Goal: Information Seeking & Learning: Learn about a topic

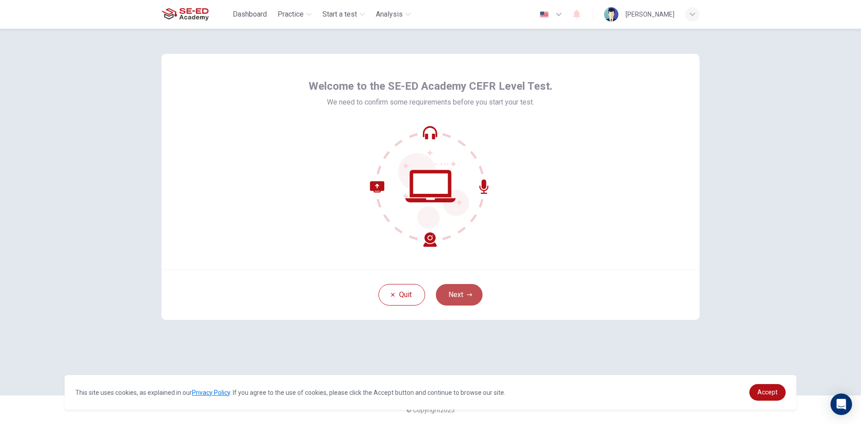
click at [467, 299] on button "Next" at bounding box center [459, 295] width 47 height 22
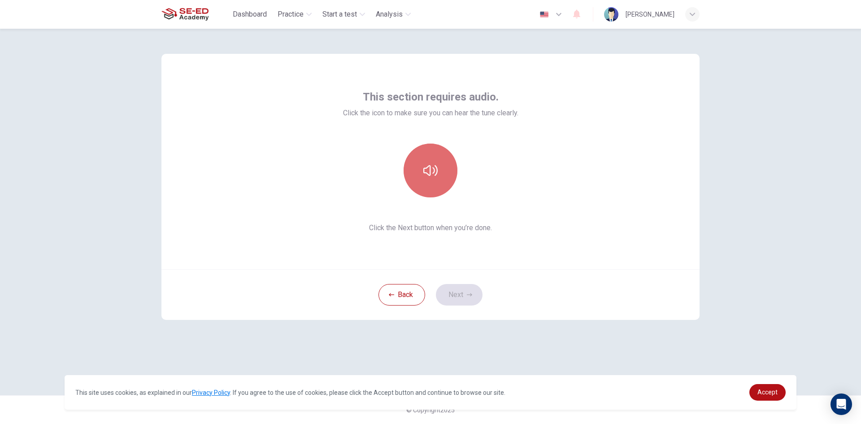
click at [426, 160] on button "button" at bounding box center [430, 170] width 54 height 54
click at [465, 298] on button "Next" at bounding box center [459, 295] width 47 height 22
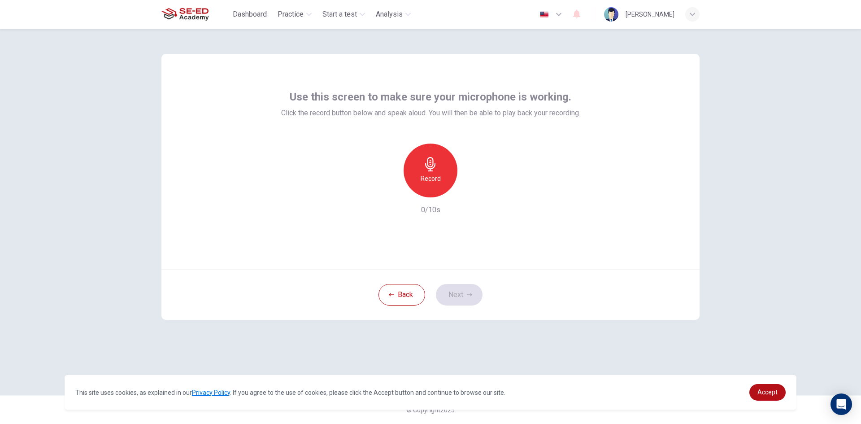
click at [420, 179] on div "Record" at bounding box center [430, 170] width 54 height 54
click at [445, 292] on button "Next" at bounding box center [459, 295] width 47 height 22
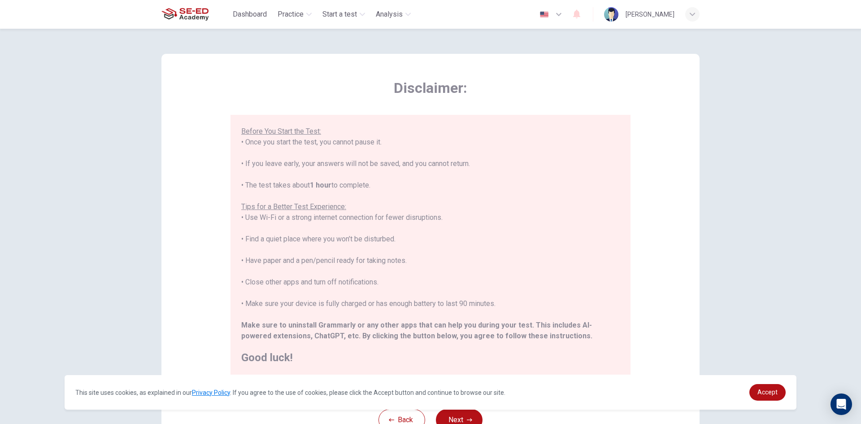
scroll to position [75, 0]
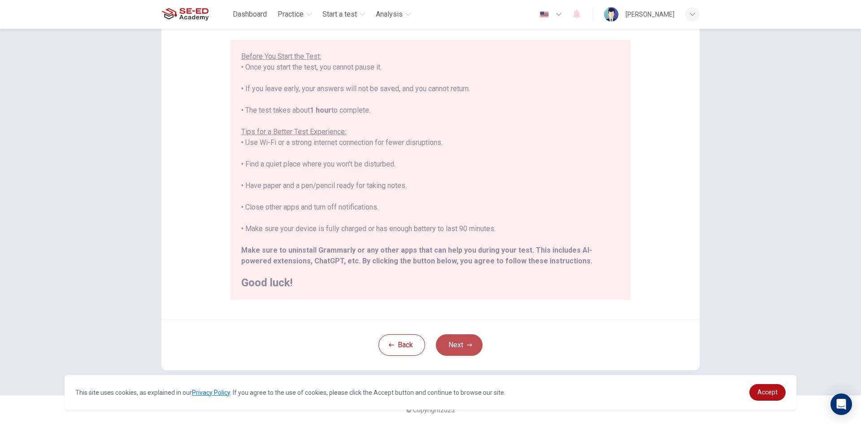
click at [448, 350] on button "Next" at bounding box center [459, 345] width 47 height 22
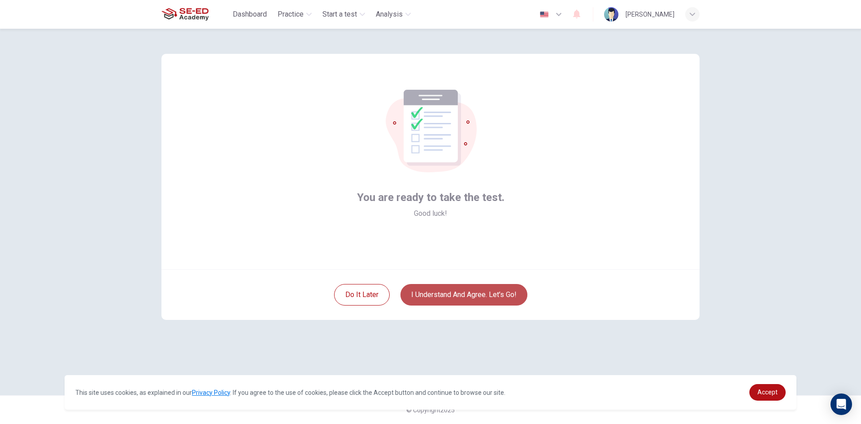
click at [451, 292] on button "I understand and agree. Let’s go!" at bounding box center [463, 295] width 127 height 22
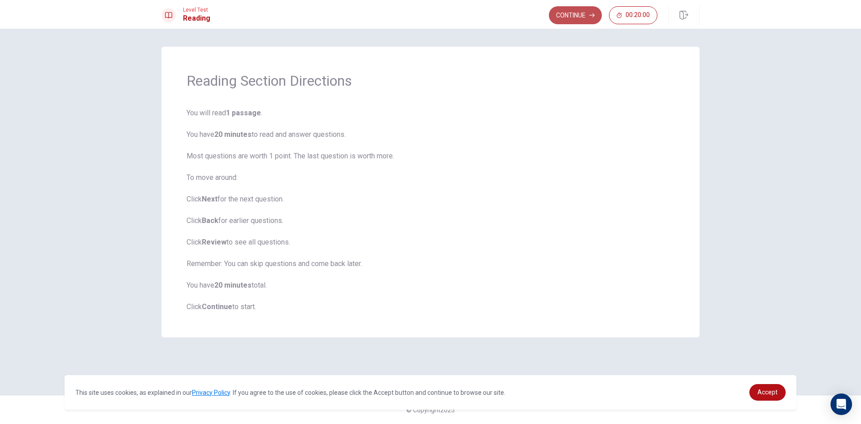
click at [580, 14] on button "Continue" at bounding box center [575, 15] width 53 height 18
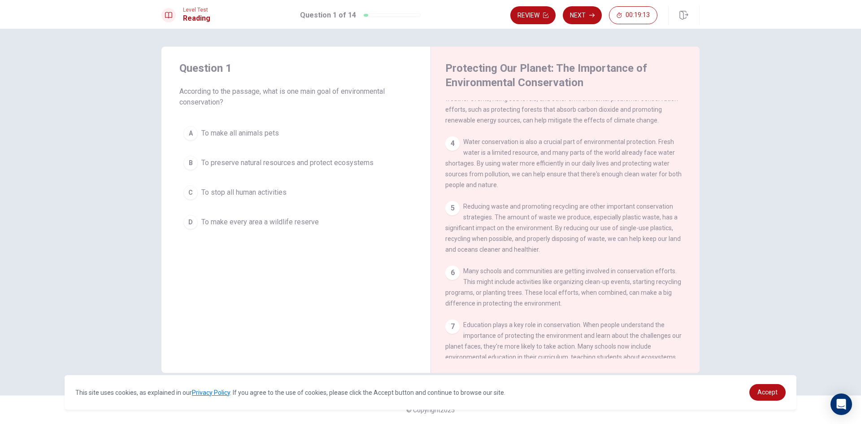
scroll to position [134, 0]
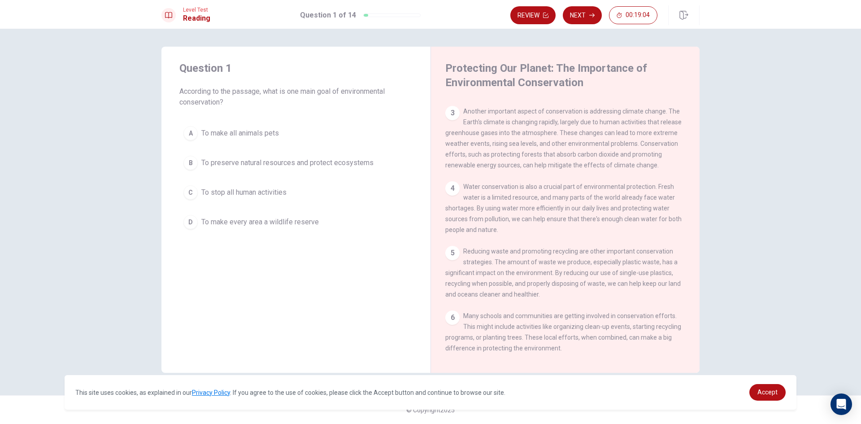
click at [193, 164] on div "B" at bounding box center [190, 163] width 14 height 14
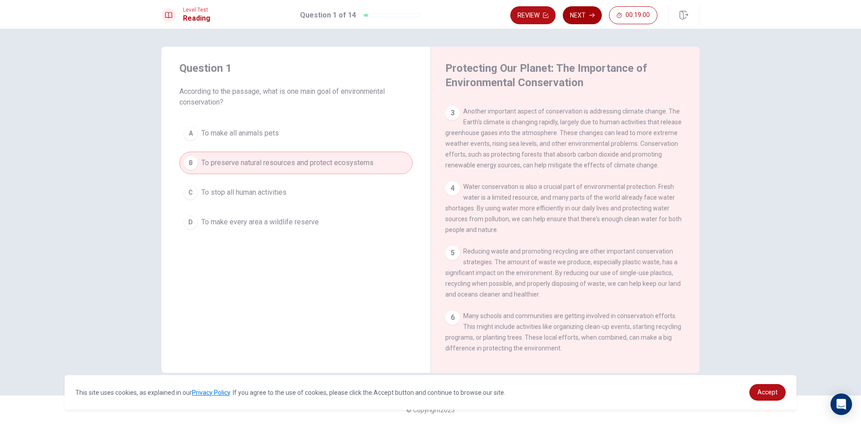
click at [579, 13] on button "Next" at bounding box center [581, 15] width 39 height 18
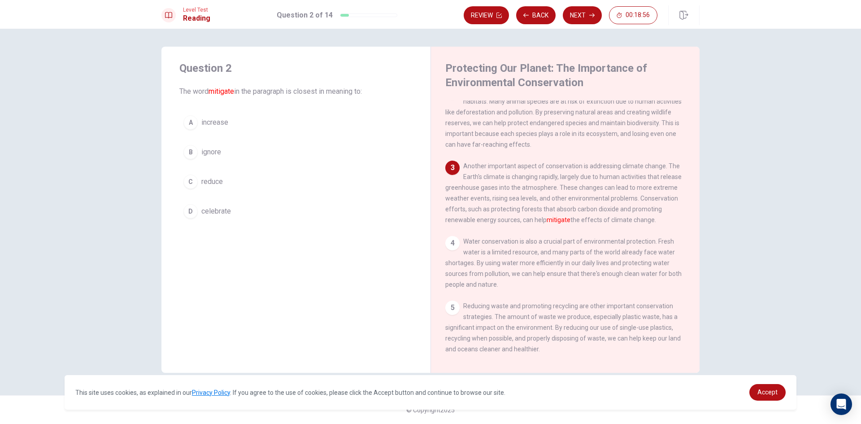
scroll to position [100, 0]
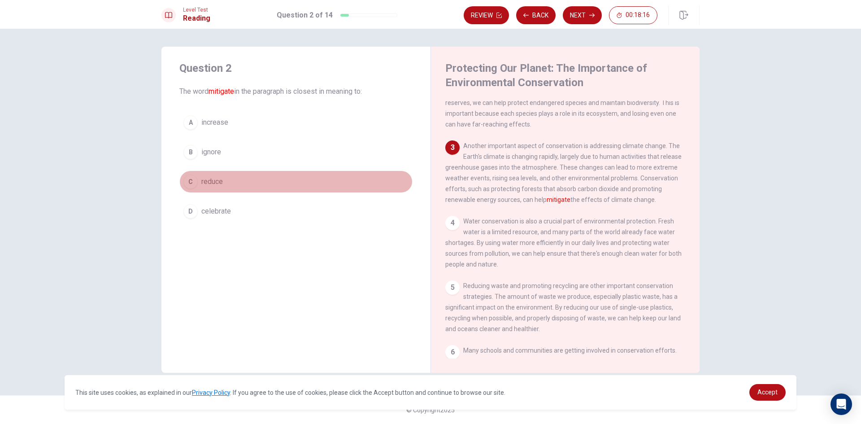
click at [192, 183] on div "C" at bounding box center [190, 181] width 14 height 14
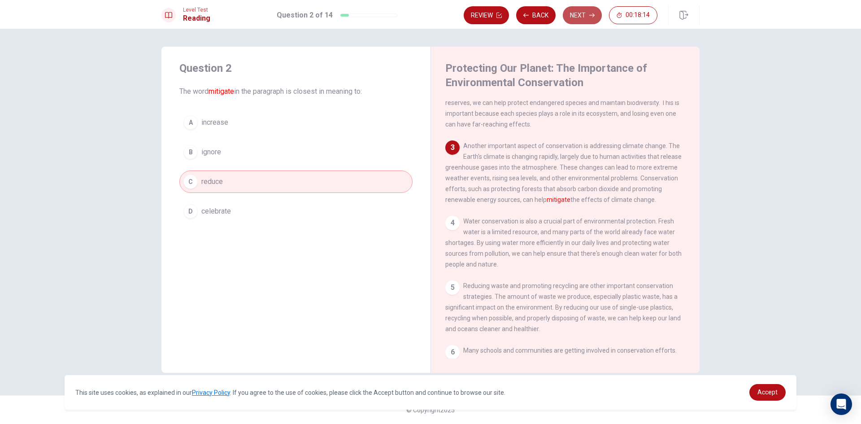
click at [572, 21] on button "Next" at bounding box center [581, 15] width 39 height 18
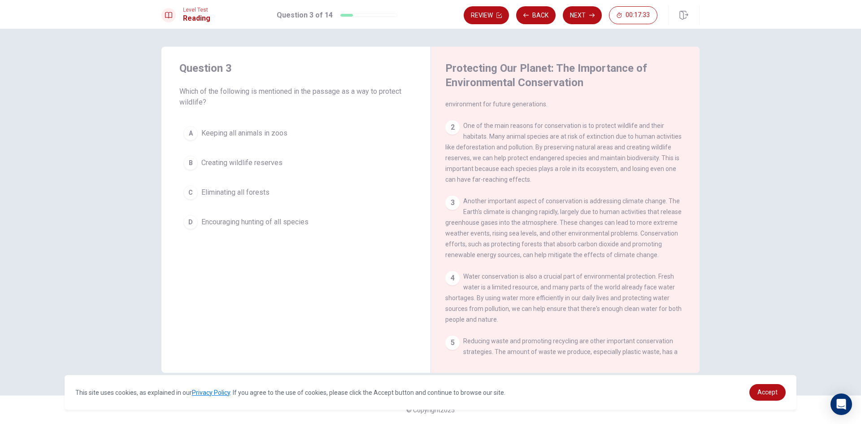
scroll to position [90, 0]
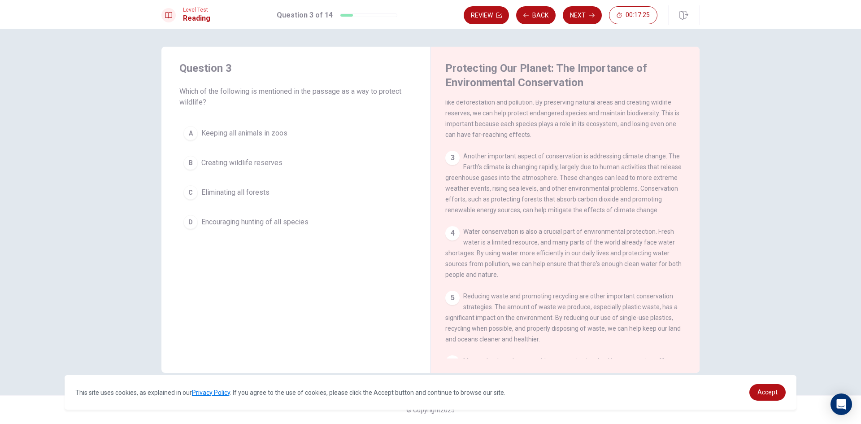
click at [192, 136] on div "A" at bounding box center [190, 133] width 14 height 14
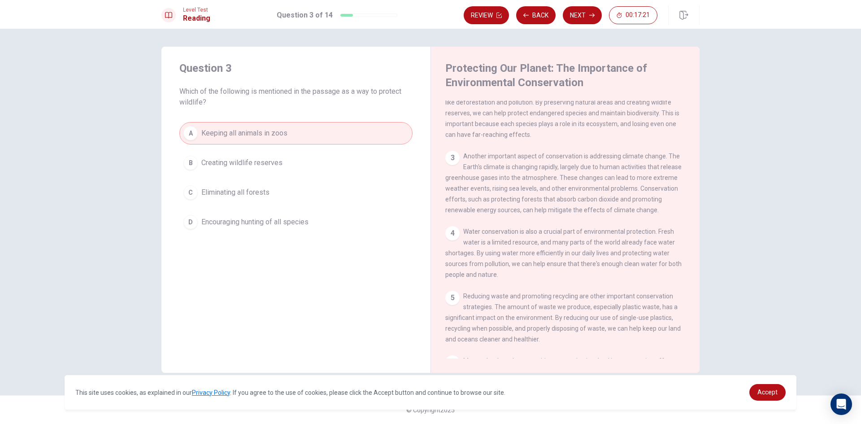
click at [196, 165] on div "B" at bounding box center [190, 163] width 14 height 14
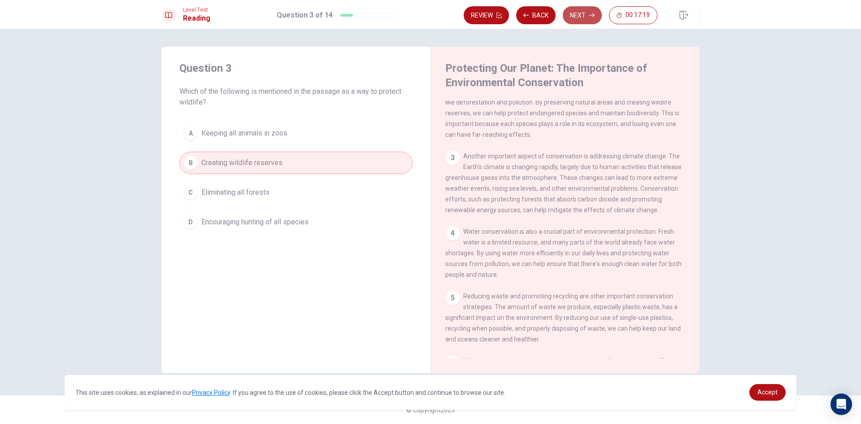
click at [594, 15] on button "Next" at bounding box center [581, 15] width 39 height 18
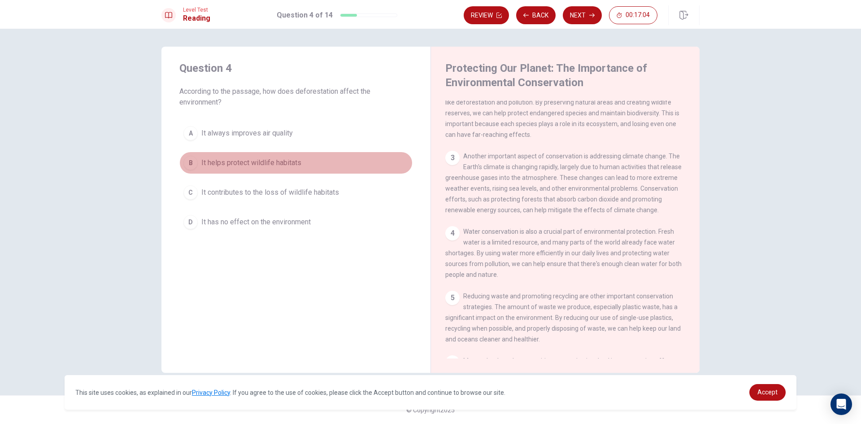
click at [183, 158] on button "B It helps protect wildlife habitats" at bounding box center [295, 162] width 233 height 22
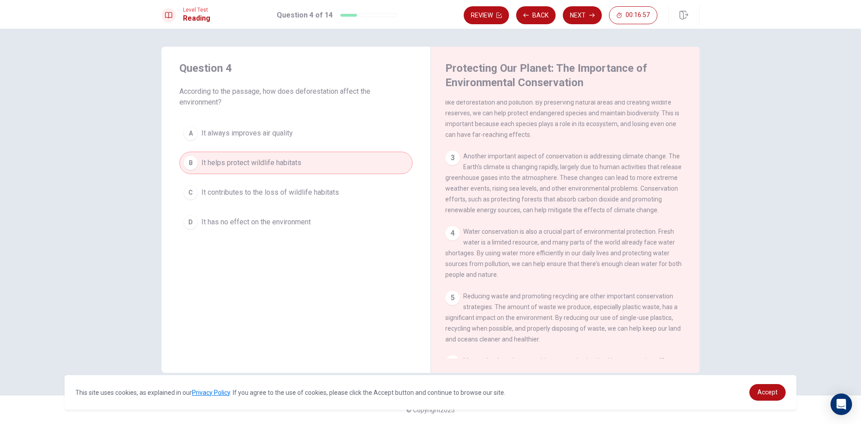
scroll to position [45, 0]
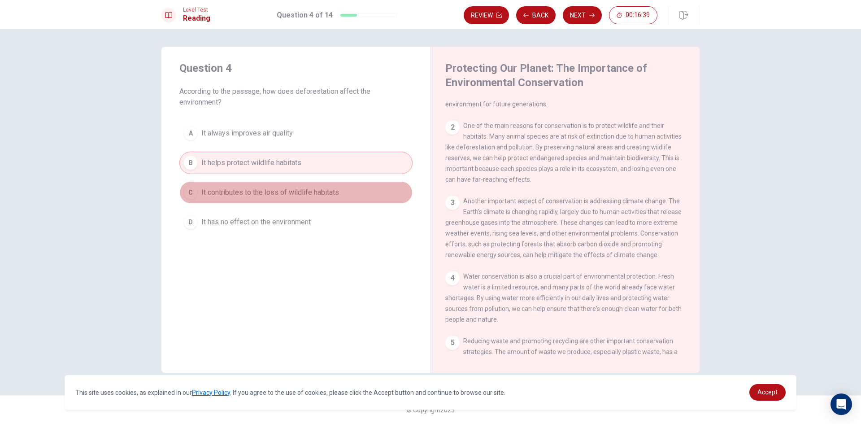
click at [200, 192] on button "C It contributes to the loss of wildlife habitats" at bounding box center [295, 192] width 233 height 22
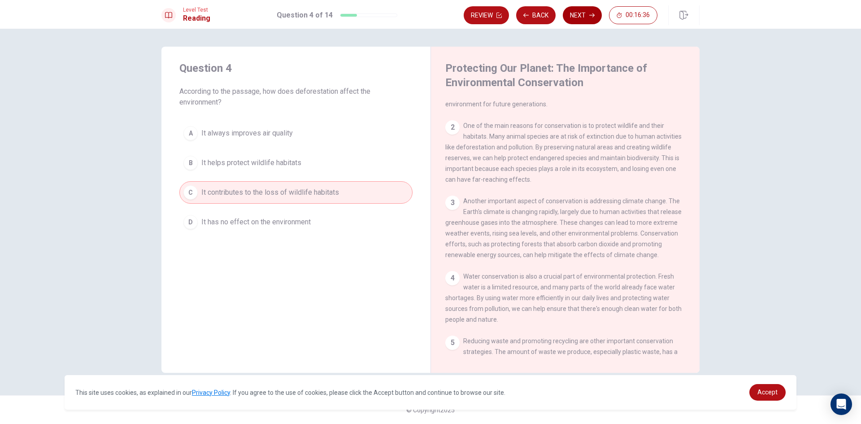
click at [581, 19] on button "Next" at bounding box center [581, 15] width 39 height 18
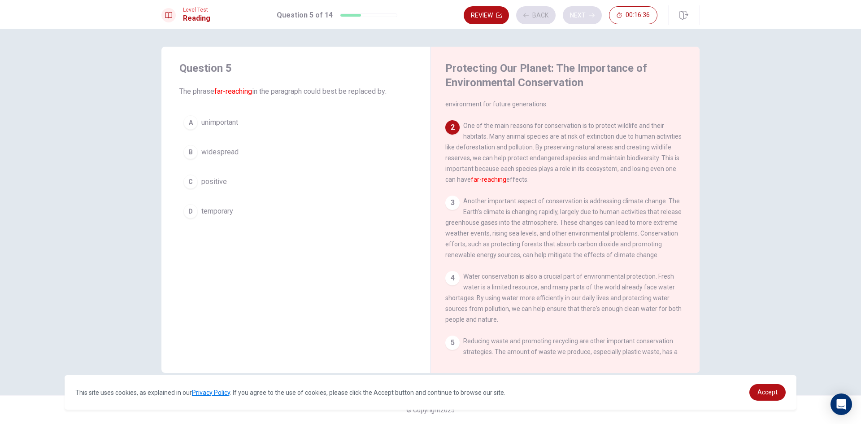
scroll to position [67, 0]
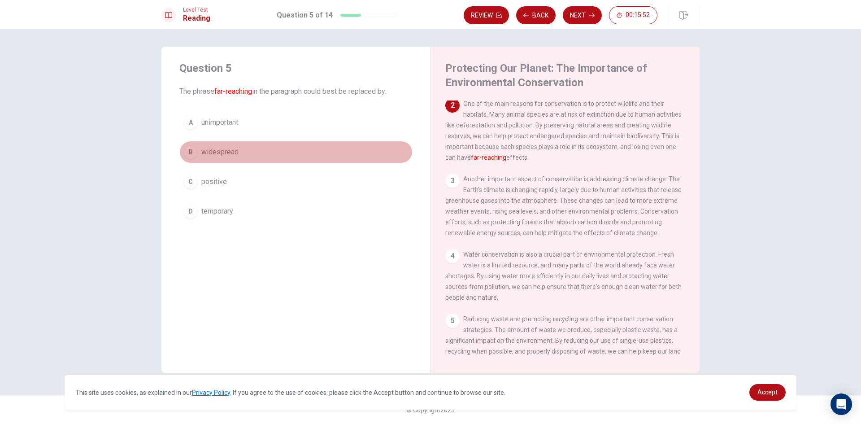
click at [191, 151] on div "B" at bounding box center [190, 152] width 14 height 14
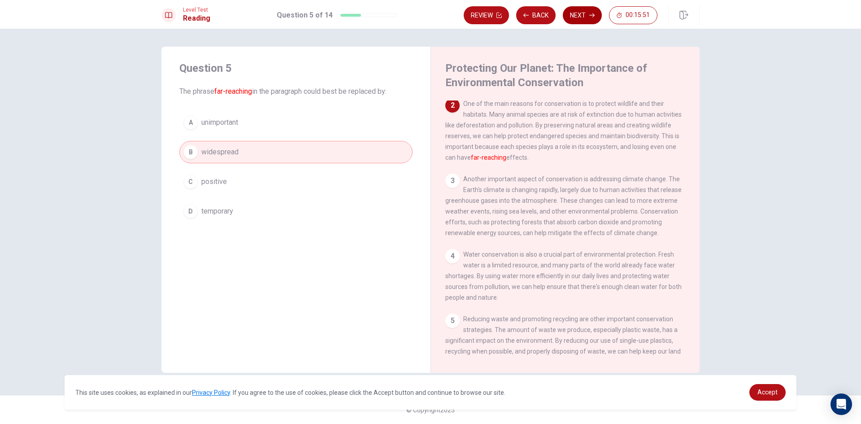
click at [580, 17] on button "Next" at bounding box center [581, 15] width 39 height 18
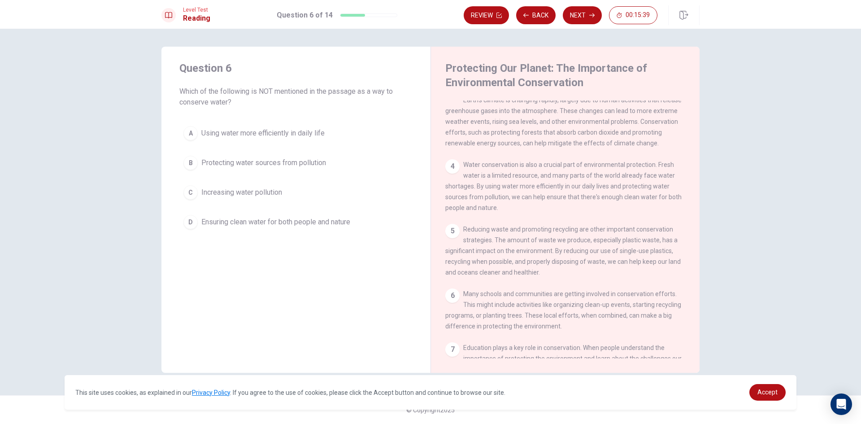
scroll to position [201, 0]
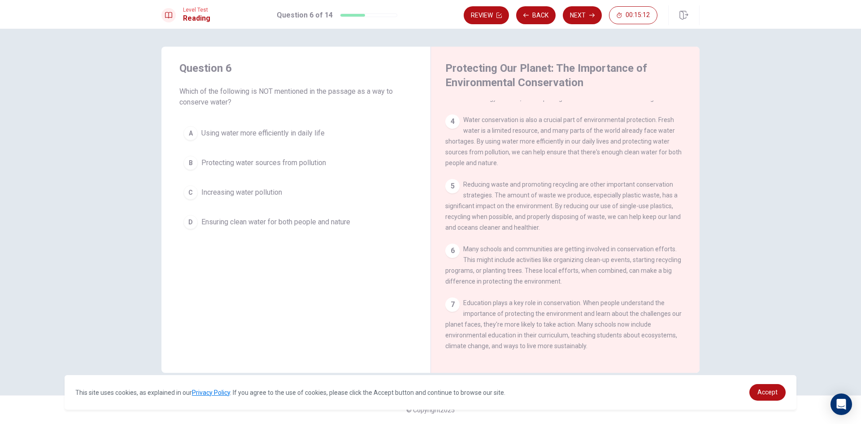
click at [192, 191] on div "C" at bounding box center [190, 192] width 14 height 14
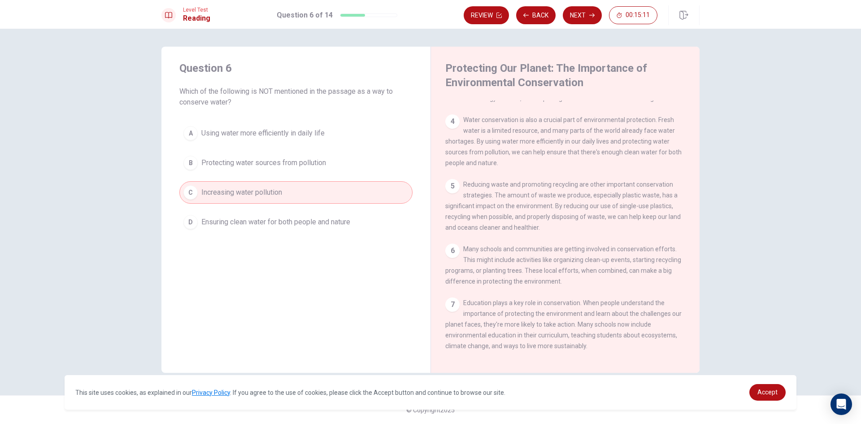
click at [569, 13] on button "Next" at bounding box center [581, 15] width 39 height 18
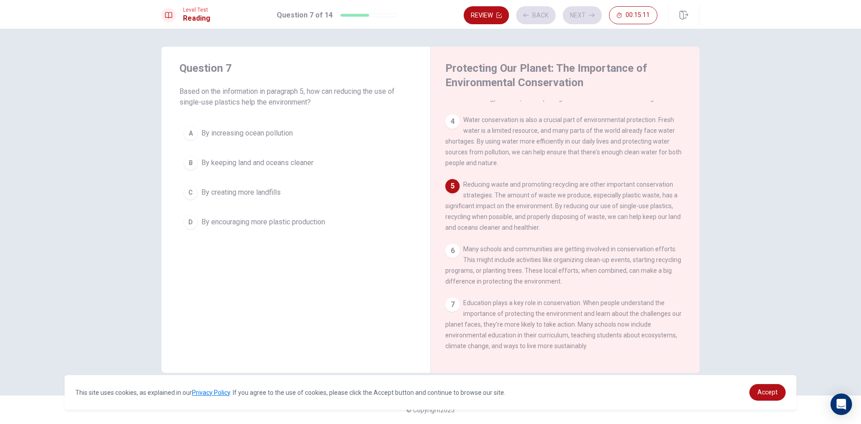
scroll to position [290, 0]
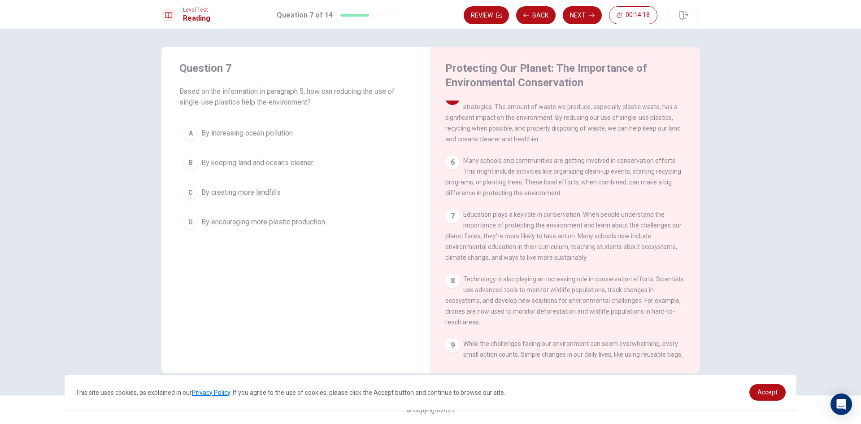
click at [187, 160] on div "B" at bounding box center [190, 163] width 14 height 14
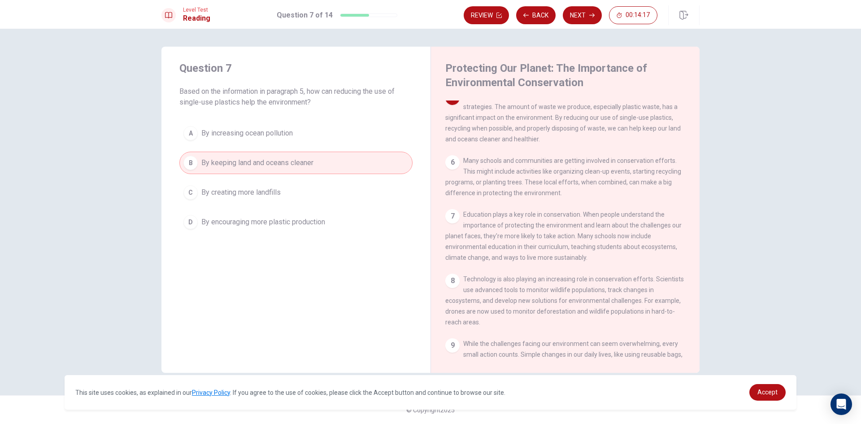
click at [591, 17] on icon "button" at bounding box center [591, 15] width 5 height 5
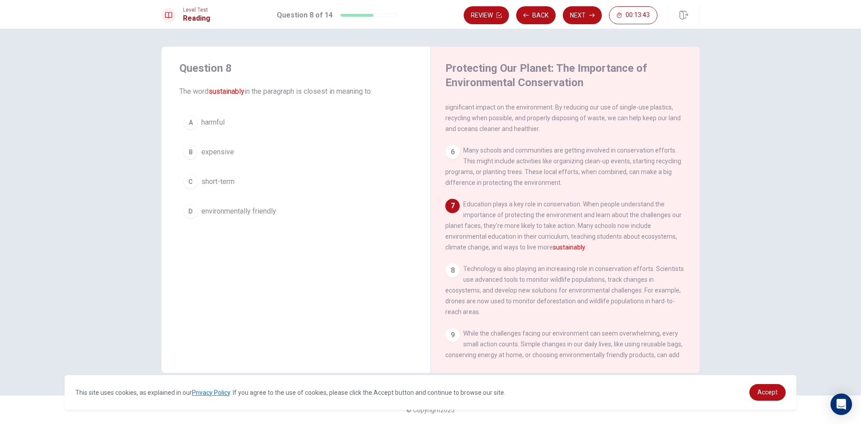
click at [193, 212] on div "D" at bounding box center [190, 211] width 14 height 14
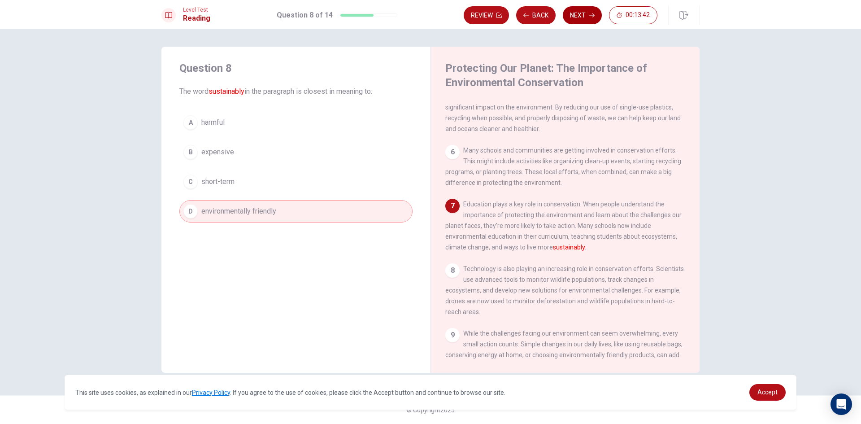
click at [568, 14] on button "Next" at bounding box center [581, 15] width 39 height 18
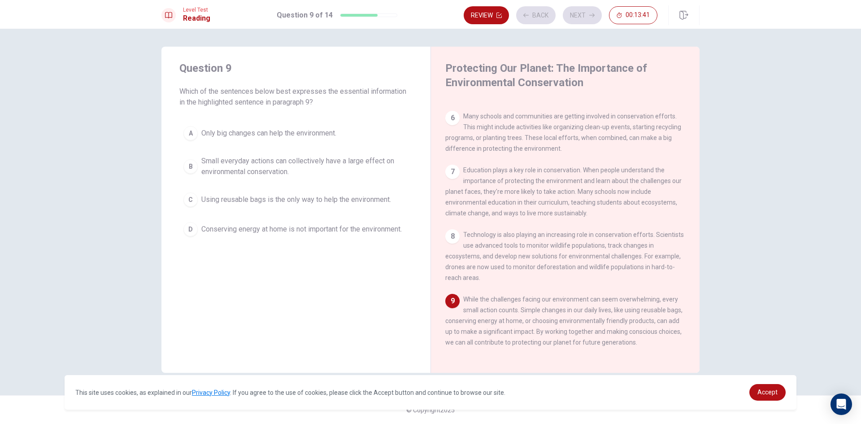
scroll to position [355, 0]
click at [187, 166] on div "B" at bounding box center [190, 166] width 14 height 14
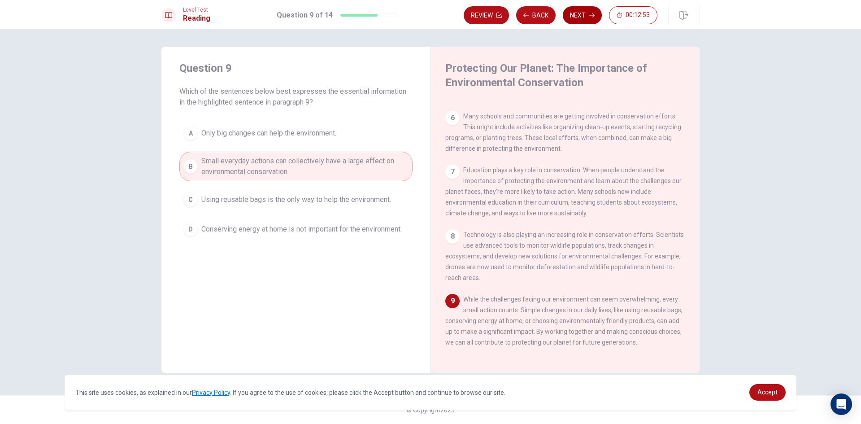
click at [586, 11] on button "Next" at bounding box center [581, 15] width 39 height 18
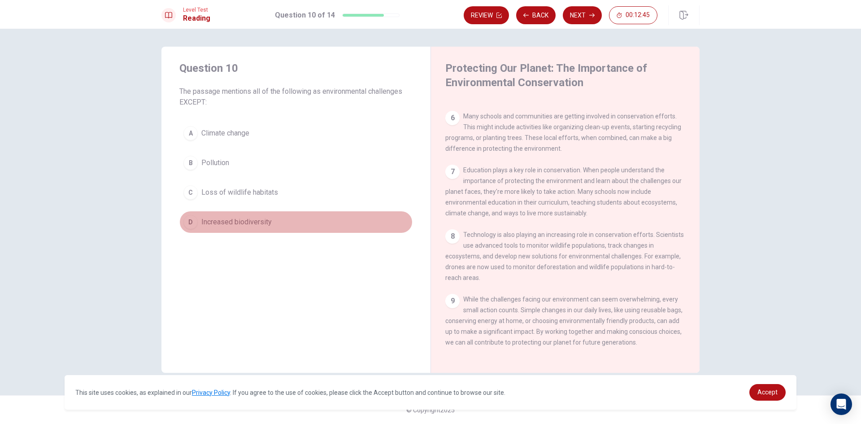
click at [186, 221] on div "D" at bounding box center [190, 222] width 14 height 14
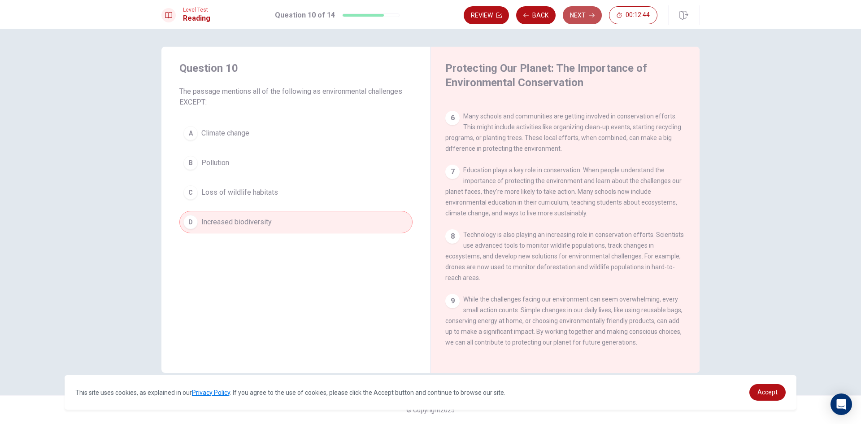
click at [565, 17] on button "Next" at bounding box center [581, 15] width 39 height 18
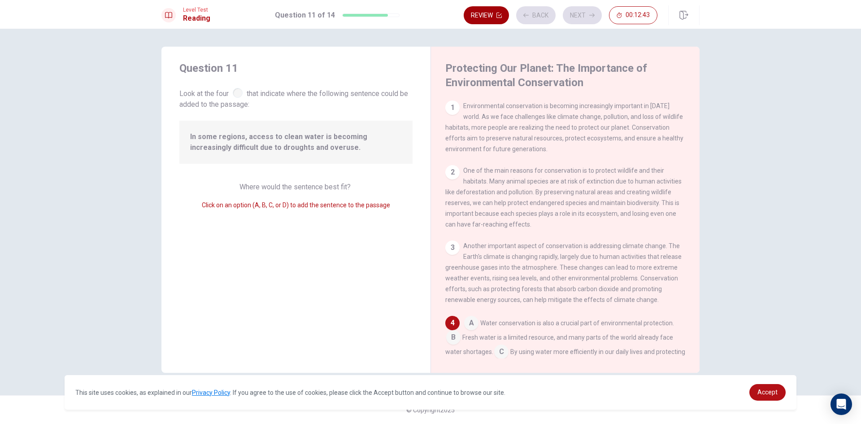
scroll to position [123, 0]
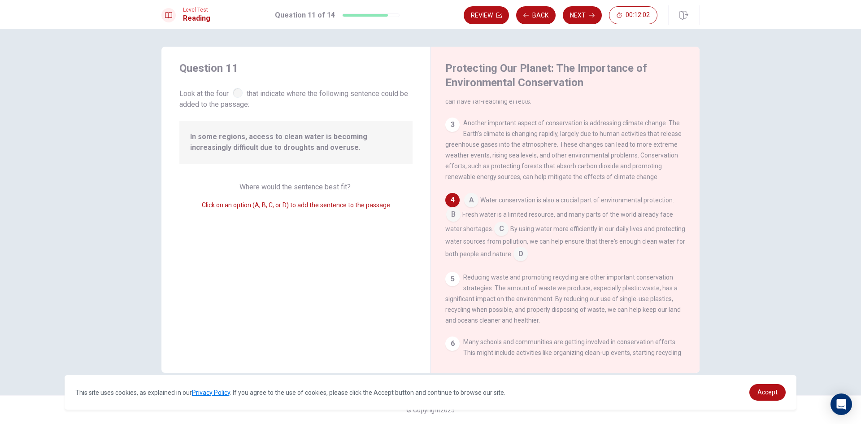
click at [528, 262] on input at bounding box center [520, 254] width 14 height 14
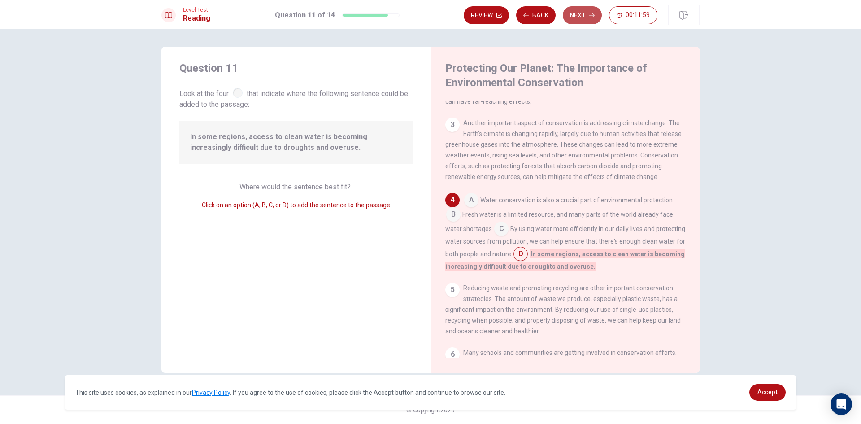
click at [572, 12] on button "Next" at bounding box center [581, 15] width 39 height 18
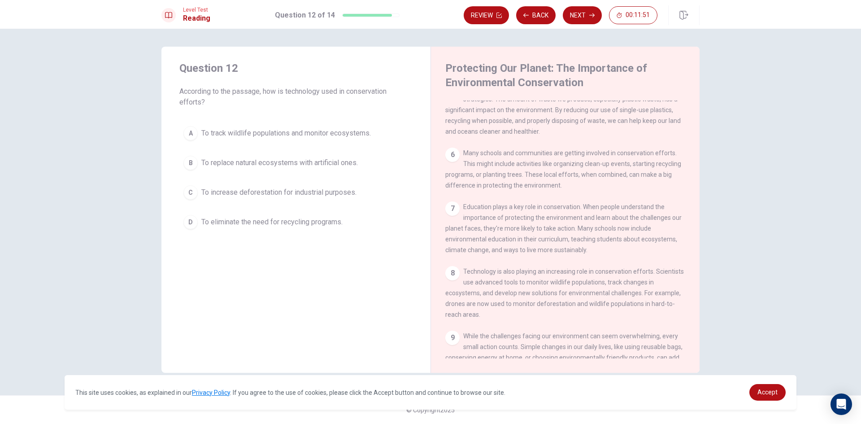
scroll to position [355, 0]
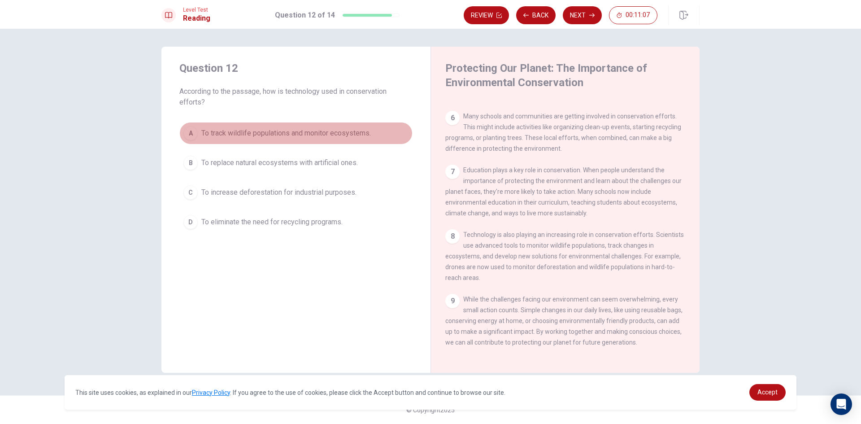
click at [195, 130] on div "A" at bounding box center [190, 133] width 14 height 14
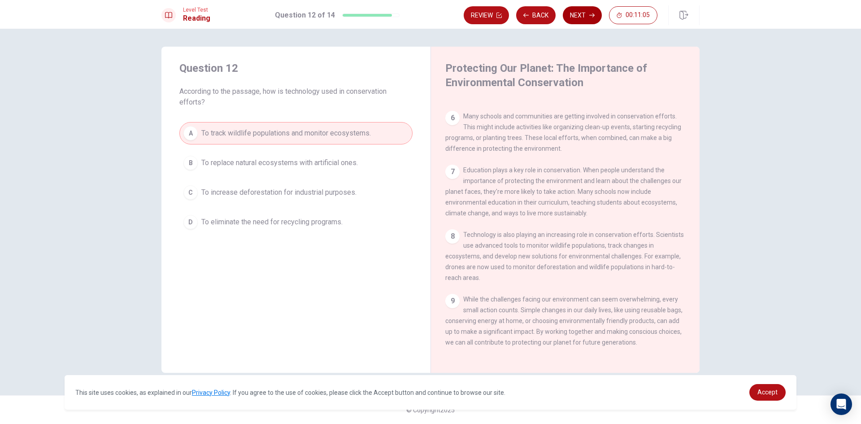
click at [588, 12] on button "Next" at bounding box center [581, 15] width 39 height 18
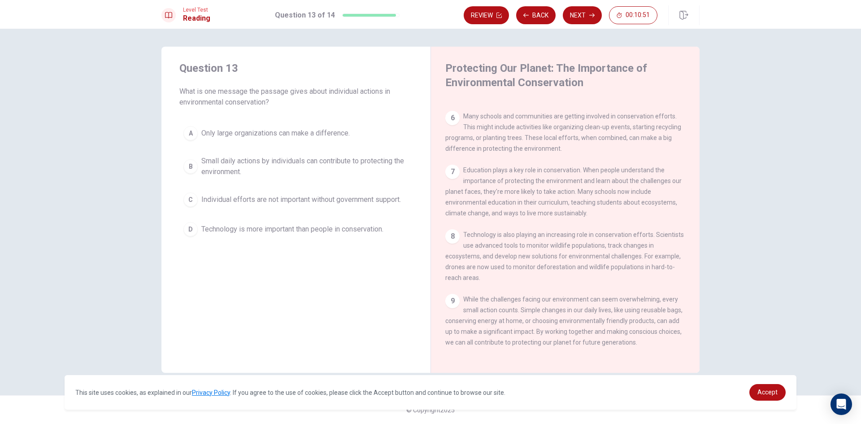
click at [196, 174] on button "B Small daily actions by individuals can contribute to protecting the environme…" at bounding box center [295, 166] width 233 height 30
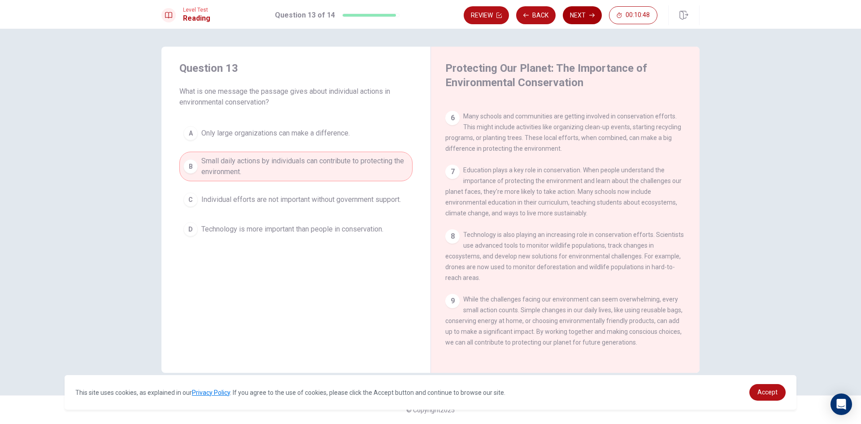
click at [570, 13] on button "Next" at bounding box center [581, 15] width 39 height 18
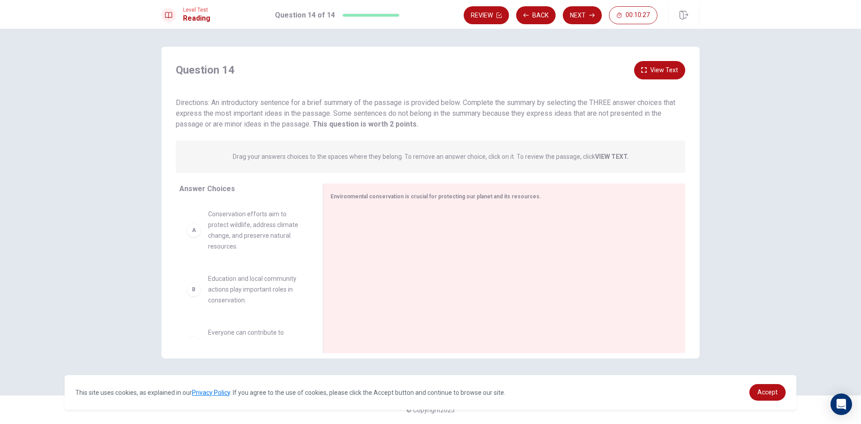
drag, startPoint x: 305, startPoint y: 233, endPoint x: 305, endPoint y: 266, distance: 33.2
click at [305, 266] on div "A Conservation efforts aim to protect wildlife, address climate change, and pre…" at bounding box center [247, 270] width 136 height 138
click at [193, 292] on div "C" at bounding box center [193, 289] width 14 height 14
click at [198, 292] on div "C" at bounding box center [193, 289] width 14 height 14
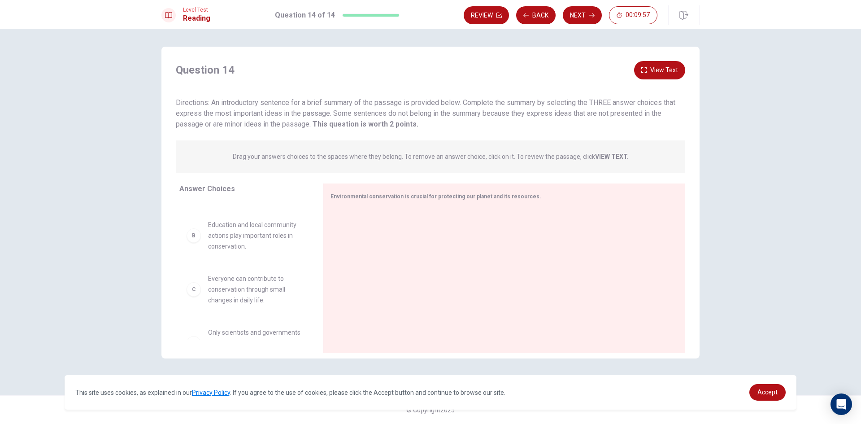
click at [198, 292] on div "C" at bounding box center [193, 289] width 14 height 14
click at [179, 299] on div "C Everyone can contribute to conservation through small changes in daily life." at bounding box center [243, 289] width 129 height 47
click at [187, 299] on div "C Everyone can contribute to conservation through small changes in daily life." at bounding box center [243, 289] width 115 height 32
click at [196, 294] on div "C" at bounding box center [193, 289] width 14 height 14
click at [191, 292] on div "C" at bounding box center [193, 289] width 14 height 14
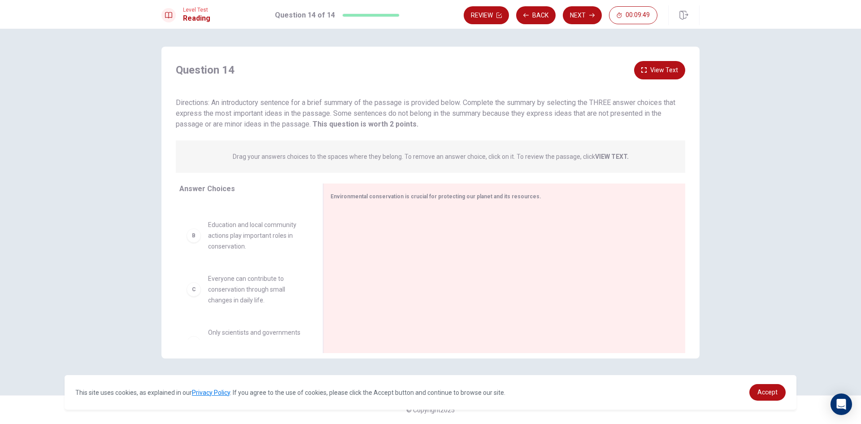
click at [219, 288] on span "Everyone can contribute to conservation through small changes in daily life." at bounding box center [254, 289] width 93 height 32
click at [254, 299] on span "Everyone can contribute to conservation through small changes in daily life." at bounding box center [254, 289] width 93 height 32
click at [363, 278] on div at bounding box center [500, 269] width 340 height 120
drag, startPoint x: 327, startPoint y: 272, endPoint x: 327, endPoint y: 290, distance: 17.9
click at [327, 290] on div at bounding box center [321, 267] width 11 height 169
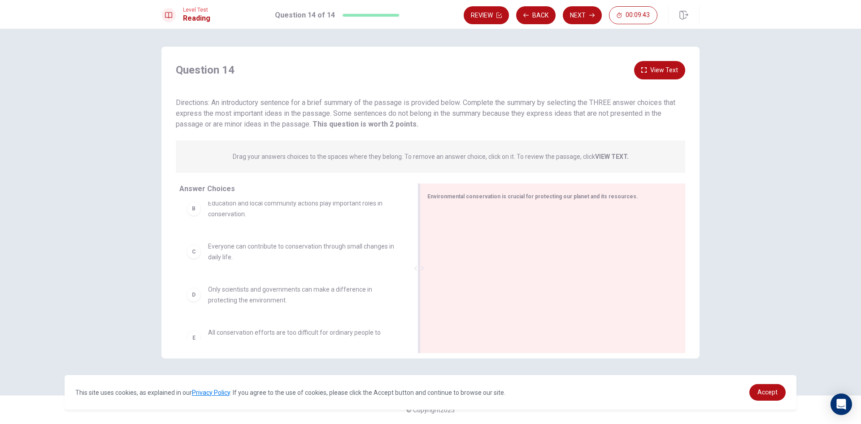
drag, startPoint x: 349, startPoint y: 271, endPoint x: 450, endPoint y: 282, distance: 102.3
click at [450, 282] on div "Environmental conservation is crucial for protecting our planet and its resourc…" at bounding box center [552, 267] width 265 height 169
click at [225, 250] on span "Everyone can contribute to conservation through small changes in daily life." at bounding box center [303, 252] width 190 height 22
click at [453, 245] on div at bounding box center [548, 269] width 243 height 120
drag, startPoint x: 430, startPoint y: 213, endPoint x: 425, endPoint y: 242, distance: 29.6
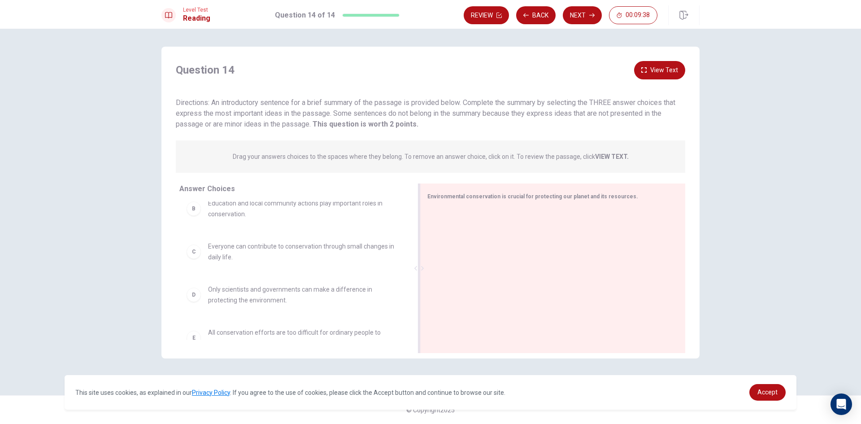
click at [425, 241] on div at bounding box center [549, 269] width 258 height 120
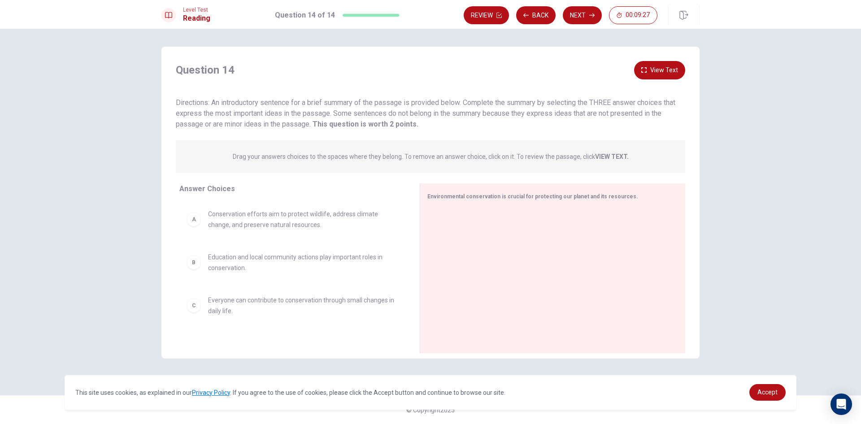
scroll to position [45, 0]
click at [648, 72] on button "View Text" at bounding box center [659, 70] width 51 height 18
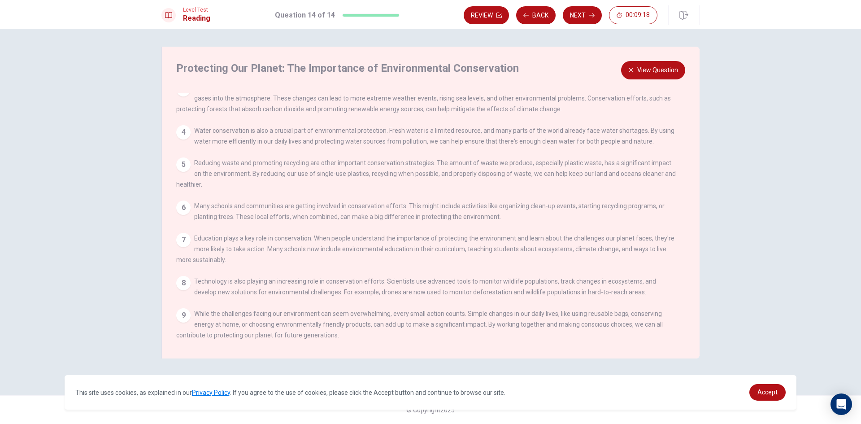
scroll to position [108, 0]
click at [658, 74] on button "View Question" at bounding box center [653, 70] width 64 height 18
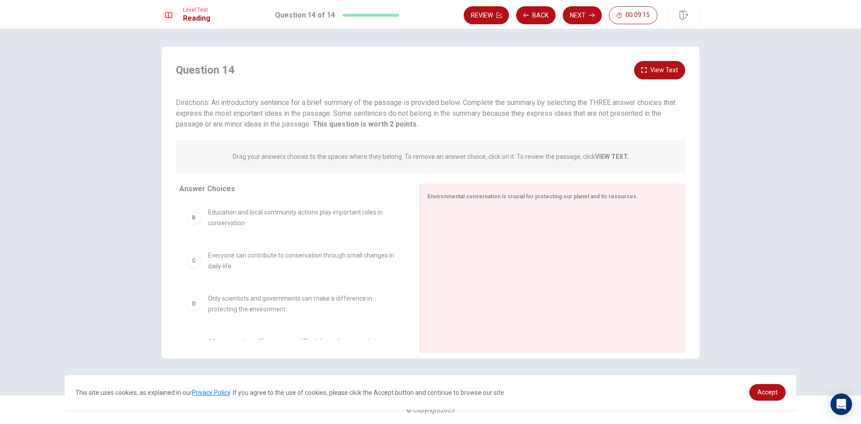
click at [212, 259] on span "Everyone can contribute to conservation through small changes in daily life." at bounding box center [303, 261] width 190 height 22
drag, startPoint x: 212, startPoint y: 257, endPoint x: 526, endPoint y: 239, distance: 314.7
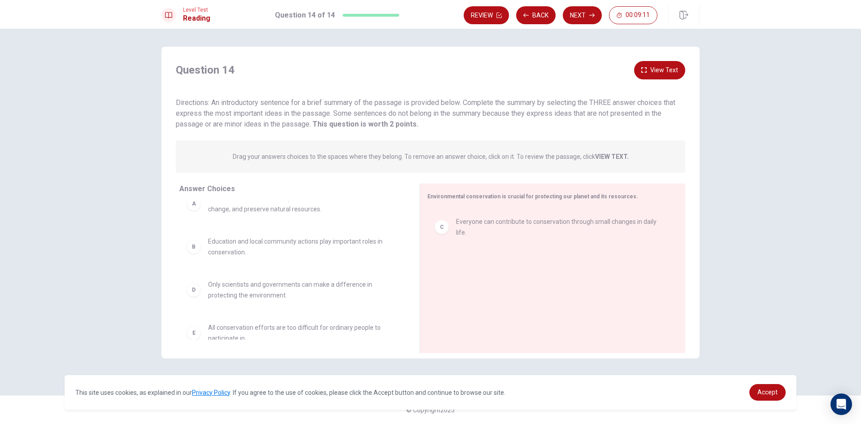
scroll to position [0, 0]
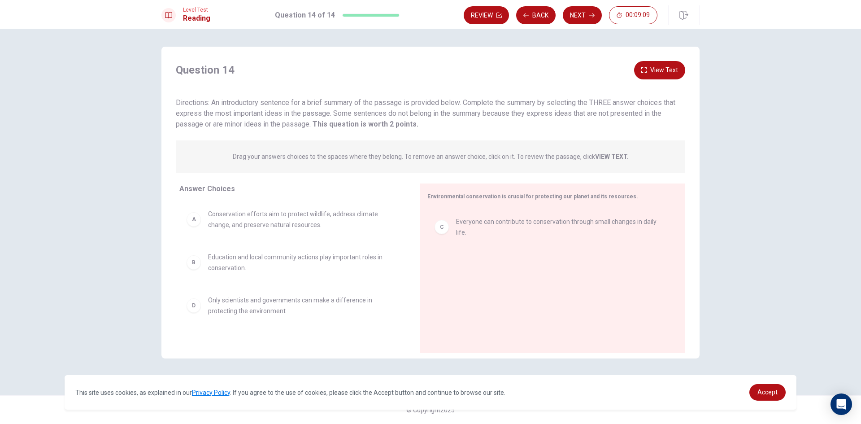
click at [230, 221] on span "Conservation efforts aim to protect wildlife, address climate change, and prese…" at bounding box center [303, 219] width 190 height 22
drag, startPoint x: 230, startPoint y: 221, endPoint x: 505, endPoint y: 268, distance: 278.7
click at [573, 10] on button "Next" at bounding box center [581, 15] width 39 height 18
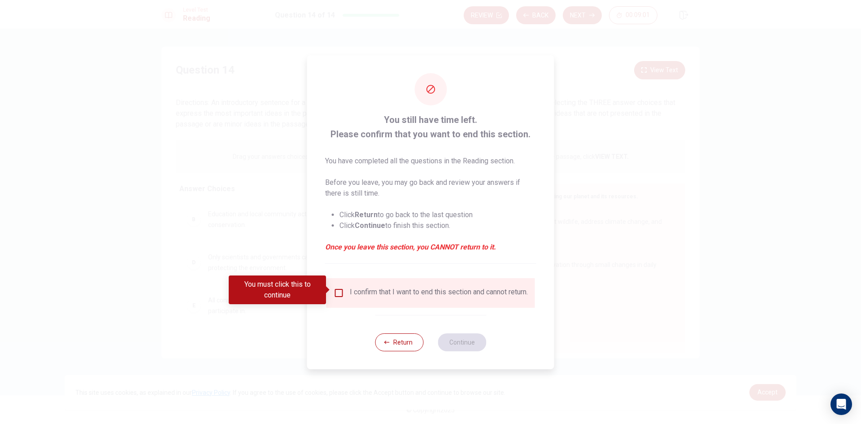
click at [337, 290] on input "You must click this to continue" at bounding box center [338, 292] width 11 height 11
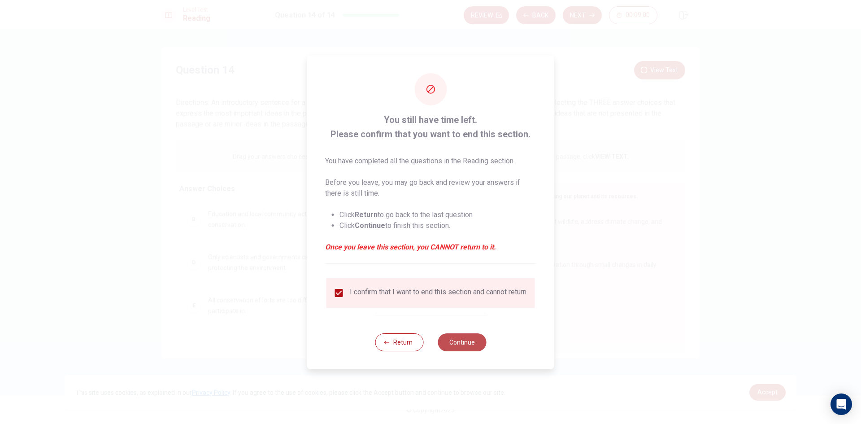
click at [481, 350] on button "Continue" at bounding box center [461, 342] width 48 height 18
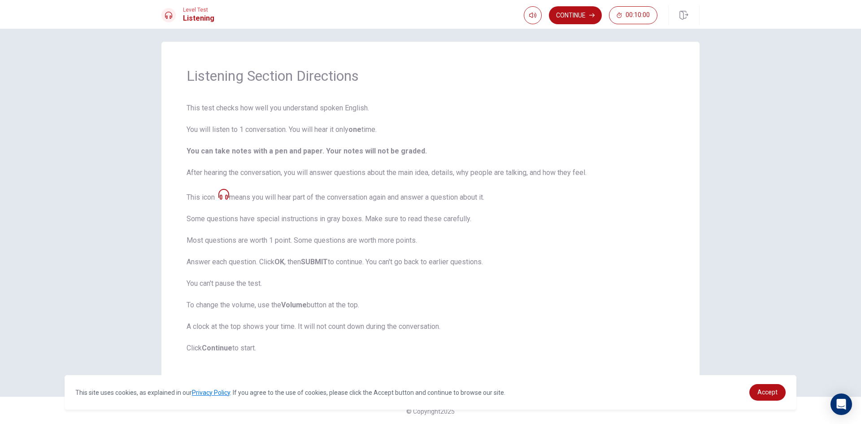
scroll to position [6, 0]
click at [570, 16] on button "Continue" at bounding box center [575, 15] width 53 height 18
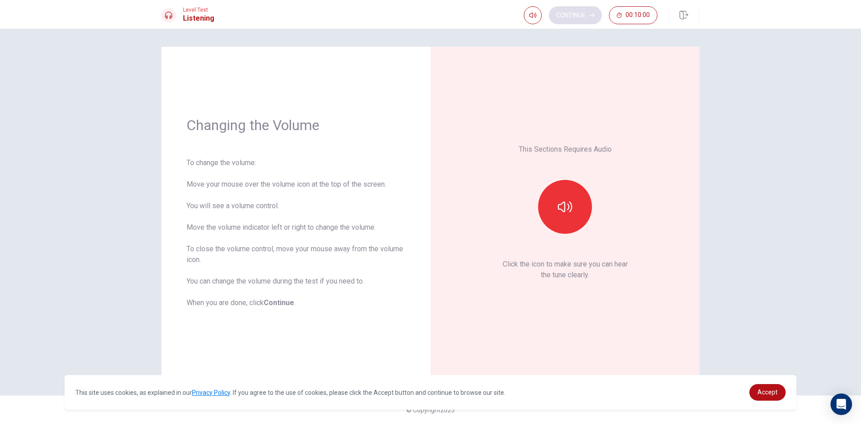
scroll to position [0, 0]
click at [551, 217] on button "button" at bounding box center [565, 207] width 54 height 54
click at [652, 350] on div "This Sections Requires Audio Click the icon to make sure you can hear the tune …" at bounding box center [564, 212] width 219 height 280
click at [570, 21] on button "Continue" at bounding box center [575, 15] width 53 height 18
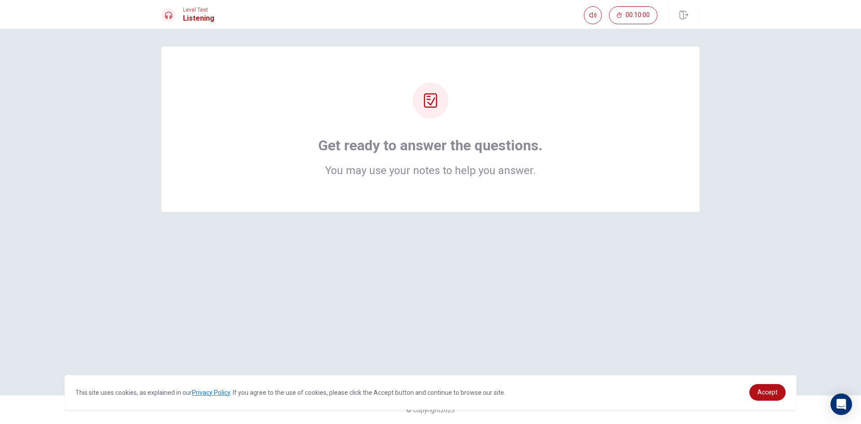
click at [433, 97] on icon at bounding box center [430, 100] width 14 height 14
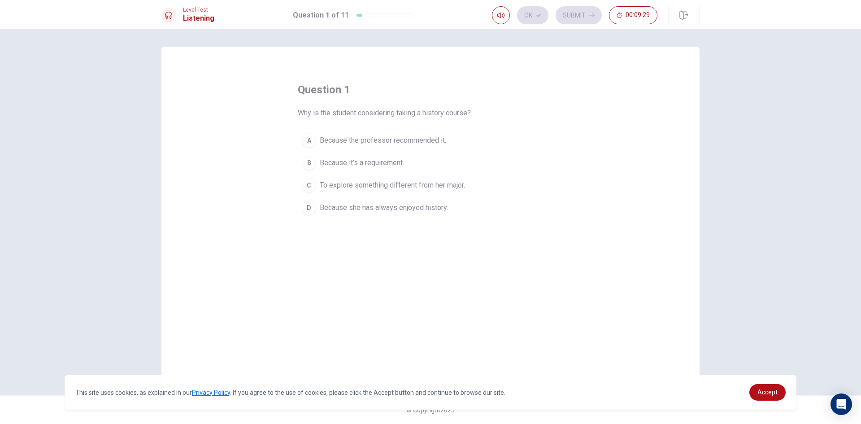
click at [309, 202] on div "D" at bounding box center [309, 207] width 14 height 14
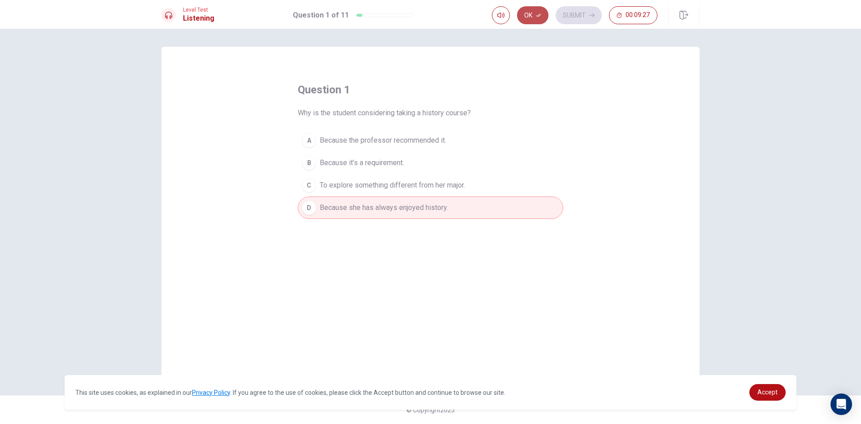
click at [534, 7] on button "Ok" at bounding box center [532, 15] width 31 height 18
click at [575, 15] on button "Submit" at bounding box center [578, 15] width 46 height 18
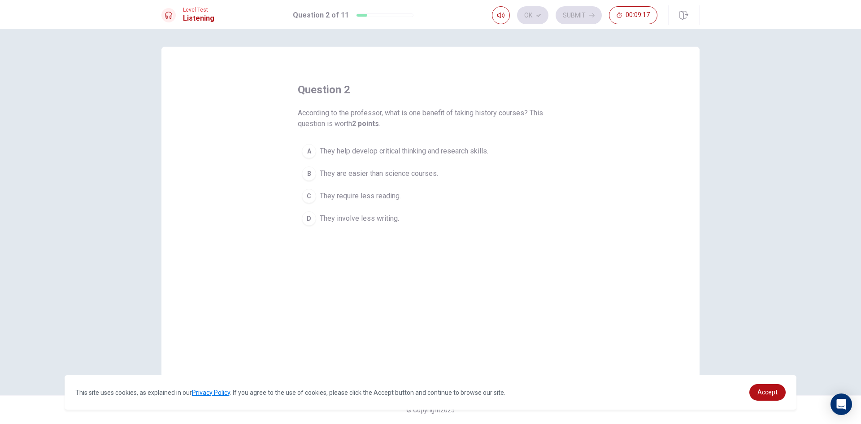
click at [317, 155] on button "A They help develop critical thinking and research skills." at bounding box center [430, 151] width 265 height 22
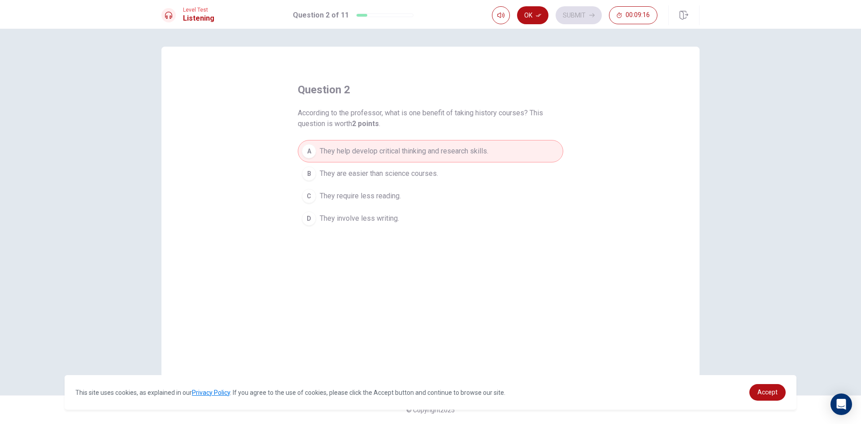
click at [529, 25] on div "Level Test Listening Question 2 of 11 Ok Submit 00:09:16" at bounding box center [430, 14] width 861 height 29
click at [533, 17] on button "Ok" at bounding box center [532, 15] width 31 height 18
click at [557, 12] on div "Ok Submit 00:09:15" at bounding box center [574, 15] width 165 height 18
click at [558, 13] on button "Submit" at bounding box center [578, 15] width 46 height 18
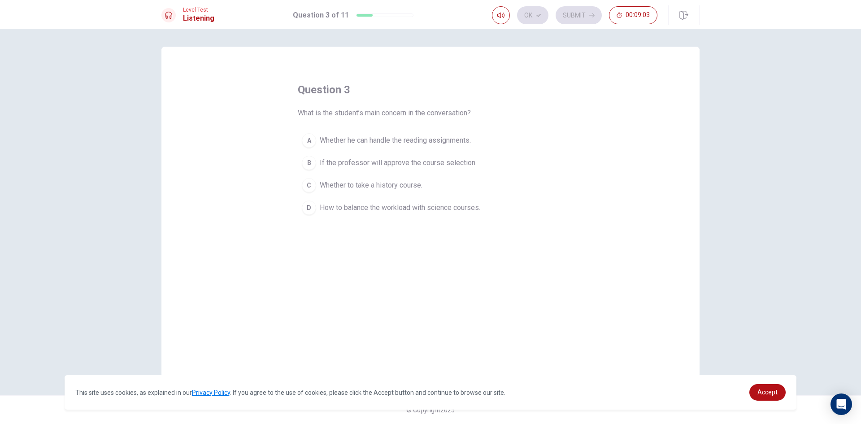
click at [311, 206] on div "D" at bounding box center [309, 207] width 14 height 14
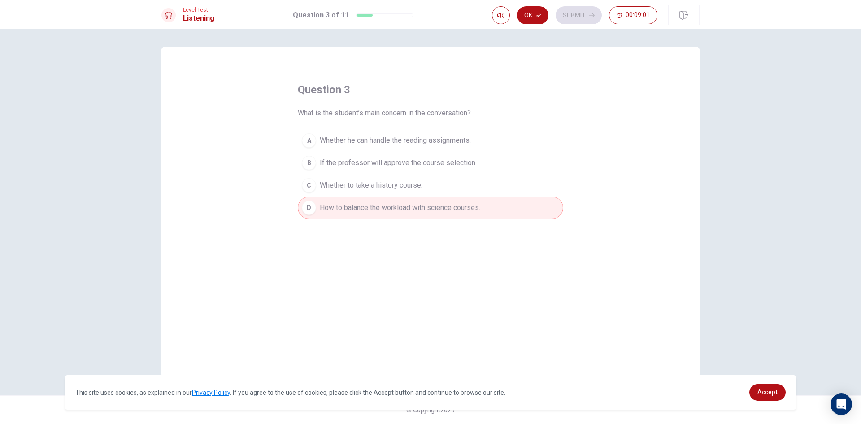
click at [309, 184] on div "C" at bounding box center [309, 185] width 14 height 14
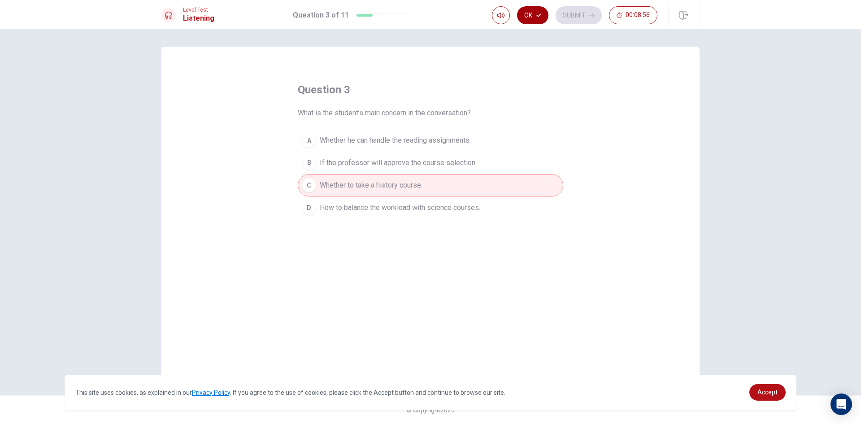
click at [539, 13] on icon "button" at bounding box center [538, 15] width 5 height 5
click at [571, 13] on button "Submit" at bounding box center [578, 15] width 46 height 18
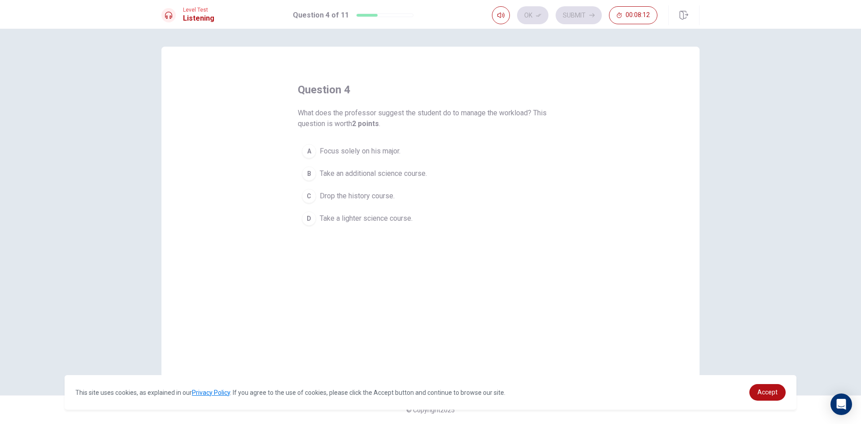
click at [304, 221] on div "D" at bounding box center [309, 218] width 14 height 14
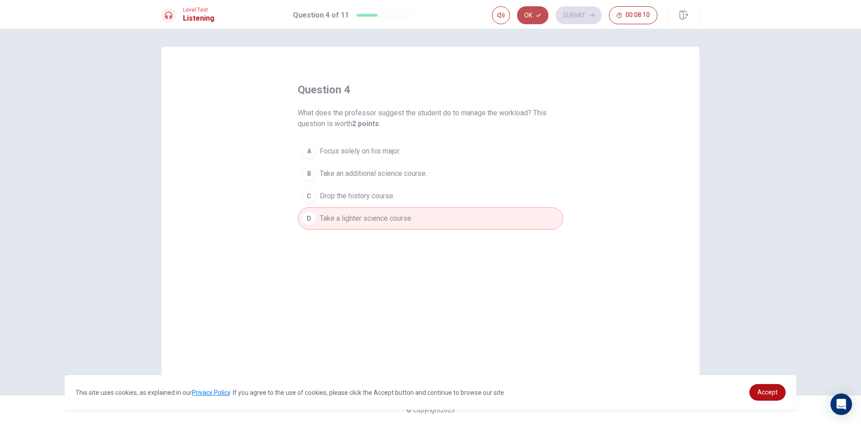
click at [529, 19] on button "Ok" at bounding box center [532, 15] width 31 height 18
click at [581, 21] on button "Submit" at bounding box center [578, 15] width 46 height 18
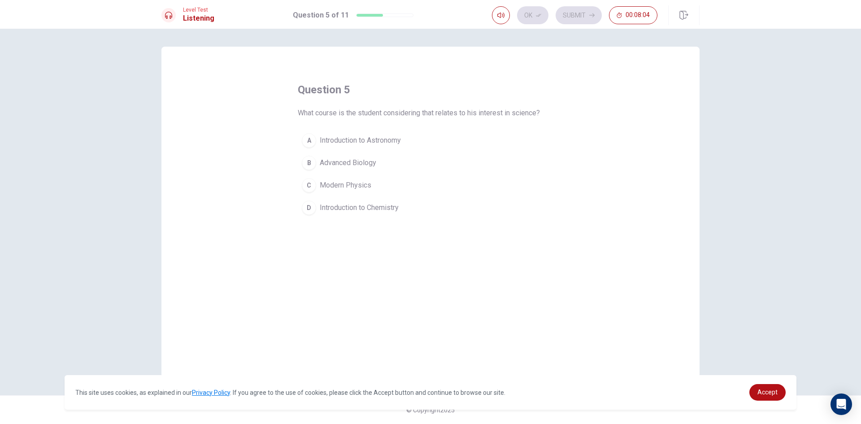
click at [313, 138] on div "A" at bounding box center [309, 140] width 14 height 14
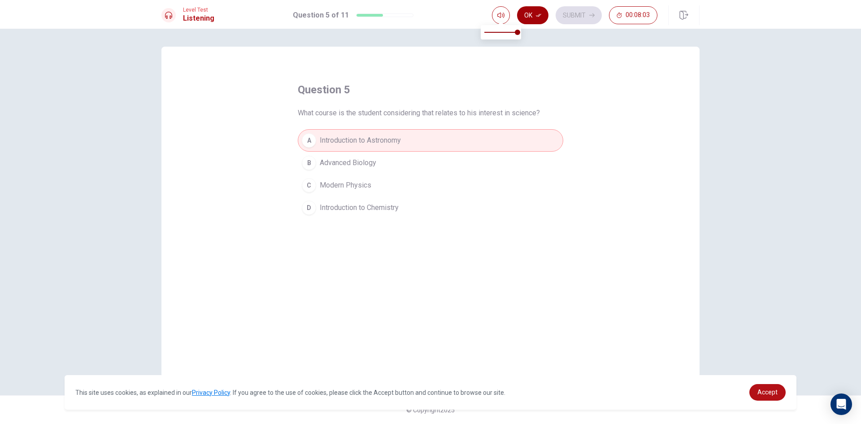
click at [531, 9] on button "Ok" at bounding box center [532, 15] width 31 height 18
click at [590, 9] on button "Submit" at bounding box center [578, 15] width 46 height 18
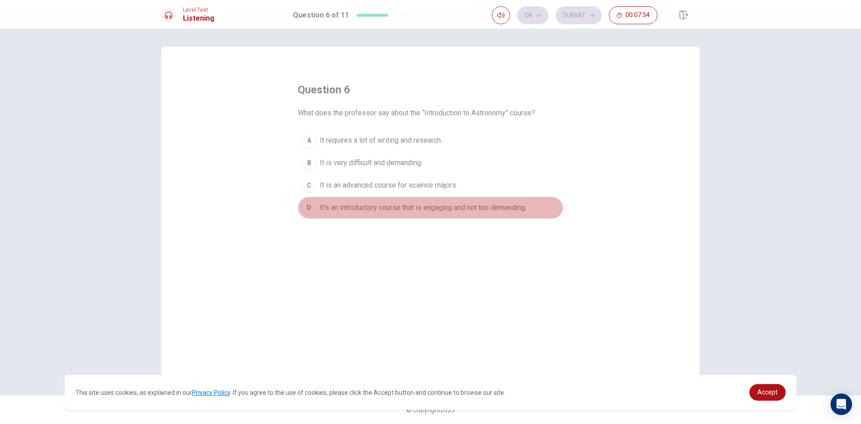
click at [306, 205] on div "D" at bounding box center [309, 207] width 14 height 14
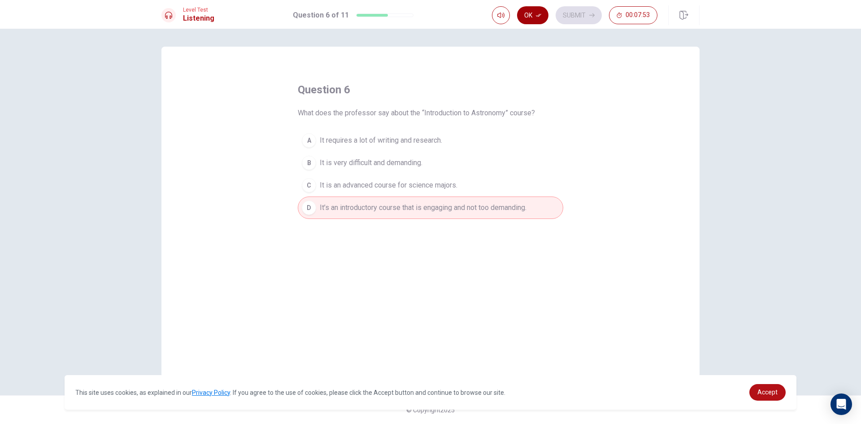
click at [535, 12] on button "Ok" at bounding box center [532, 15] width 31 height 18
click at [568, 12] on button "Submit" at bounding box center [578, 15] width 46 height 18
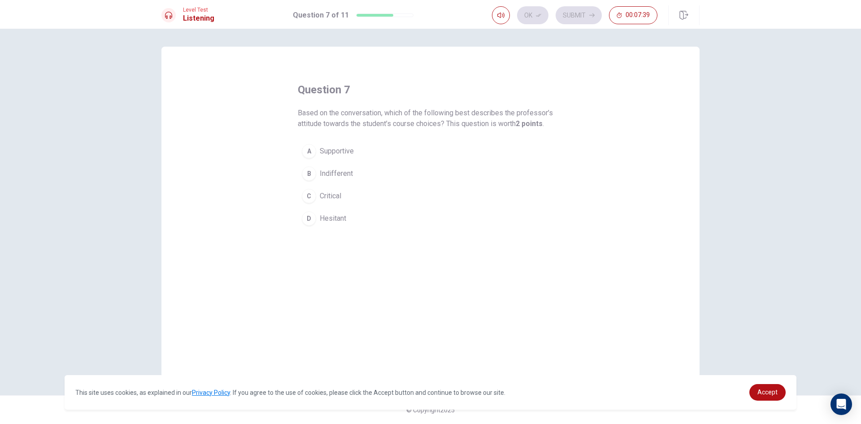
click at [303, 221] on div "D" at bounding box center [309, 218] width 14 height 14
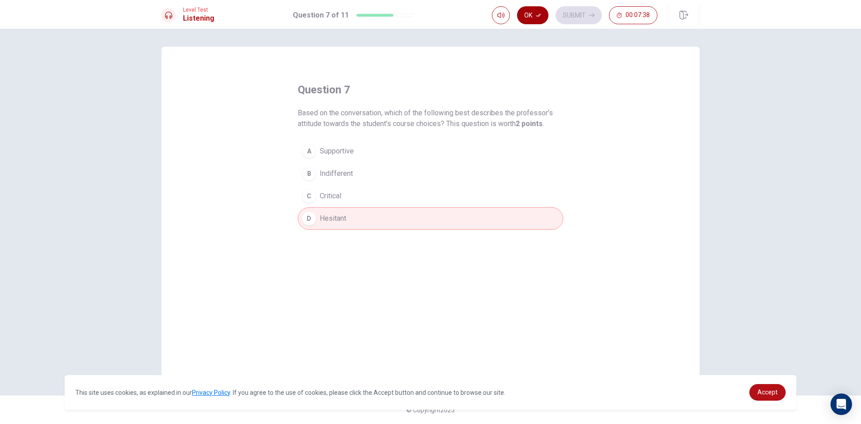
click at [532, 14] on button "Ok" at bounding box center [532, 15] width 31 height 18
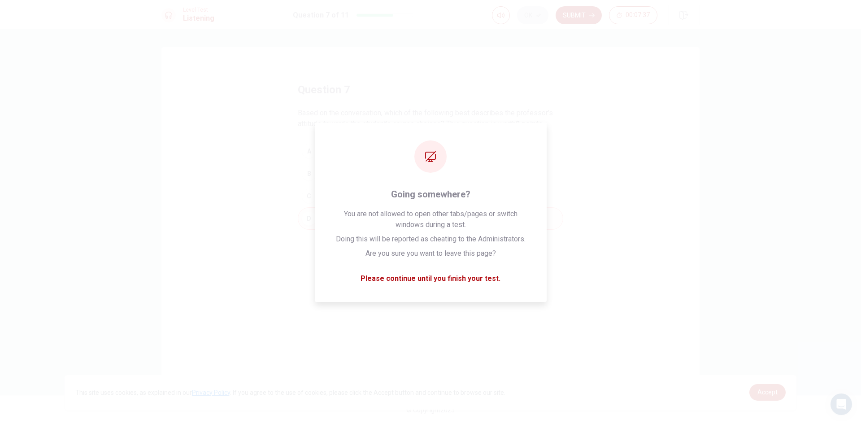
click at [592, 9] on button "Submit" at bounding box center [578, 15] width 46 height 18
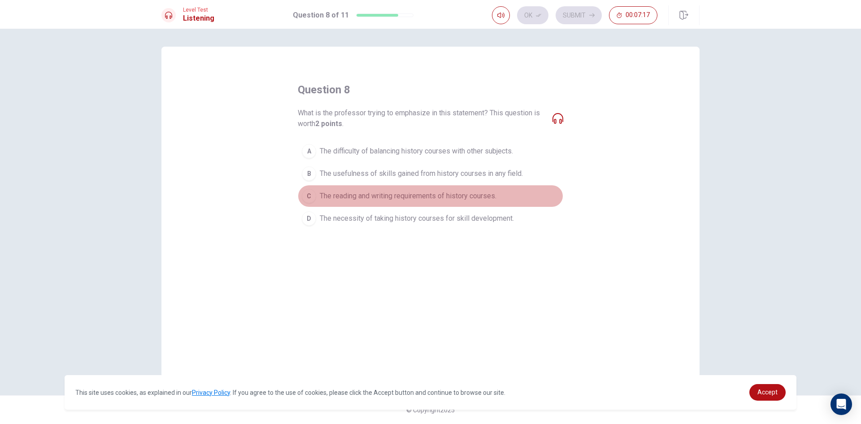
click at [311, 194] on div "C" at bounding box center [309, 196] width 14 height 14
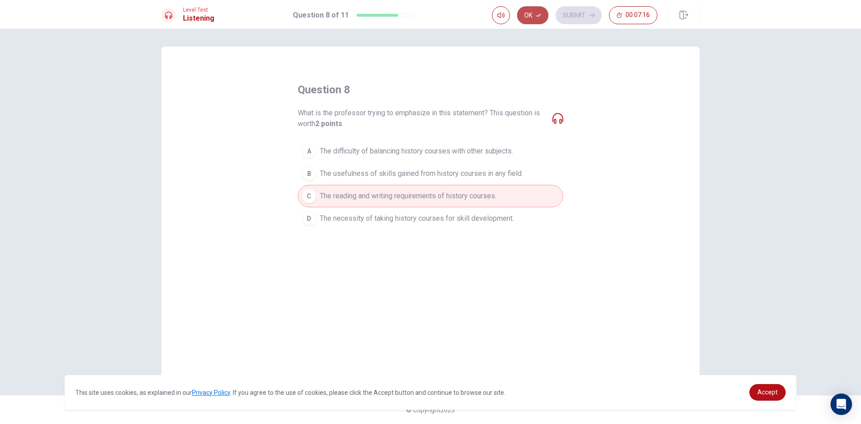
click at [545, 12] on button "Ok" at bounding box center [532, 15] width 31 height 18
click at [560, 15] on button "Submit" at bounding box center [578, 15] width 46 height 18
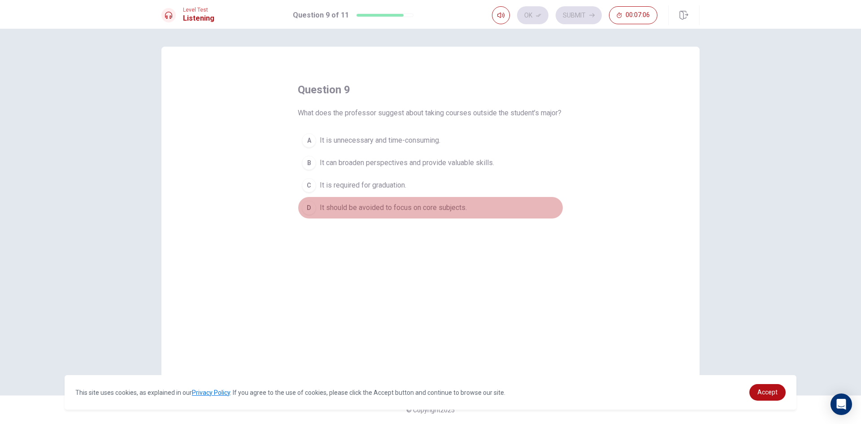
click at [311, 215] on div "D" at bounding box center [309, 207] width 14 height 14
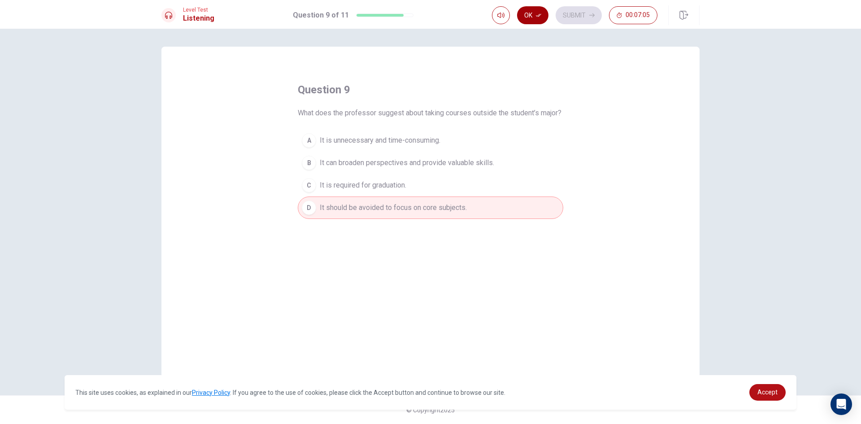
click at [535, 20] on button "Ok" at bounding box center [532, 15] width 31 height 18
click at [563, 13] on button "Submit" at bounding box center [578, 15] width 46 height 18
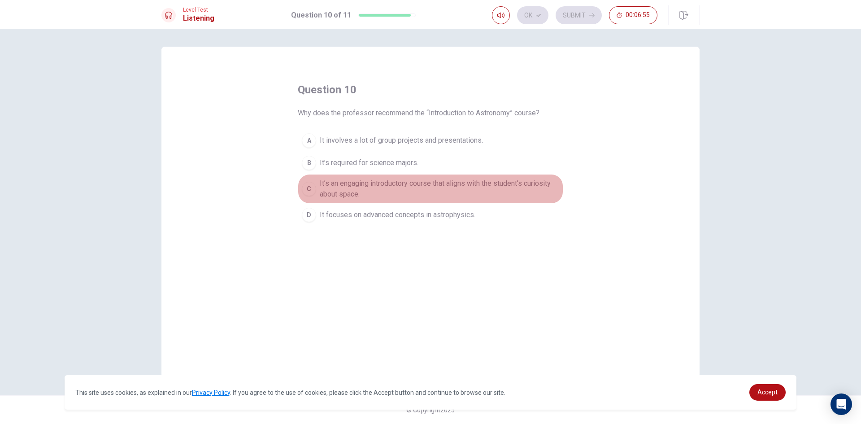
click at [313, 193] on div "C" at bounding box center [309, 189] width 14 height 14
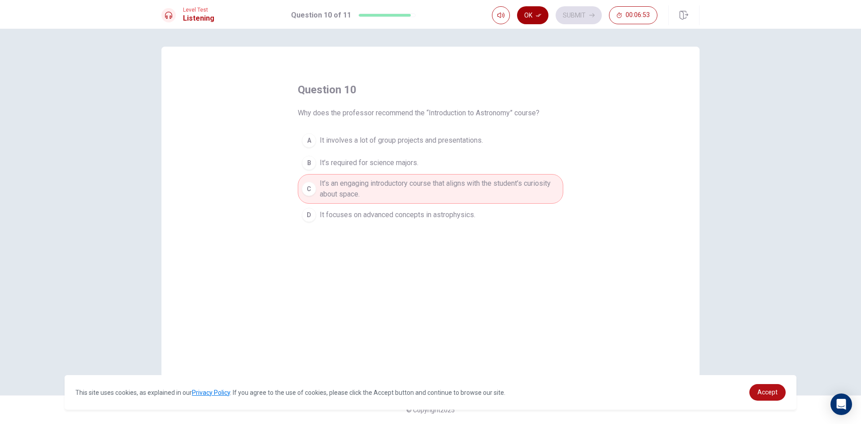
click at [526, 20] on button "Ok" at bounding box center [532, 15] width 31 height 18
click at [587, 19] on button "Submit" at bounding box center [578, 15] width 46 height 18
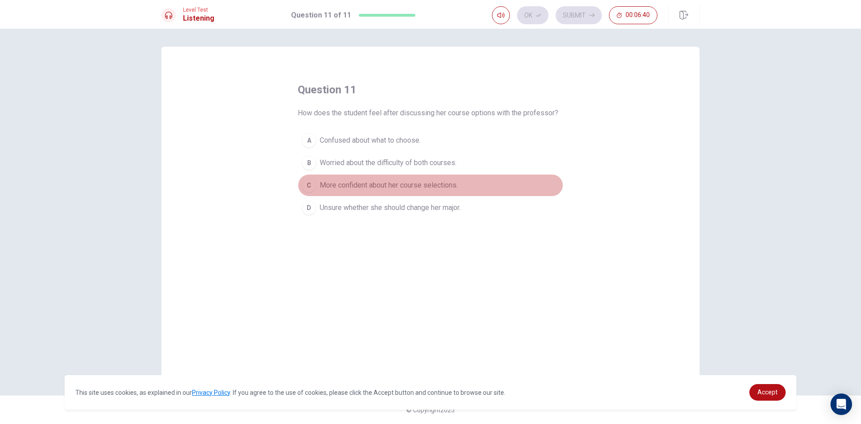
click at [316, 187] on button "C More confident about her course selections." at bounding box center [430, 185] width 265 height 22
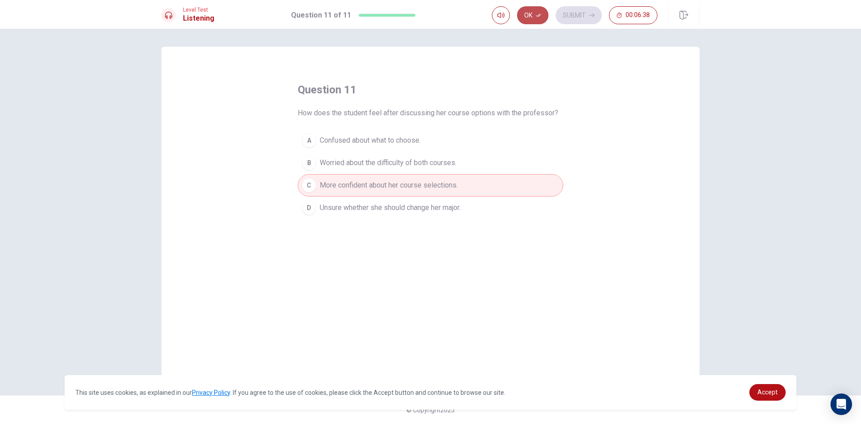
click at [523, 12] on button "Ok" at bounding box center [532, 15] width 31 height 18
click at [590, 18] on button "Submit" at bounding box center [578, 15] width 46 height 18
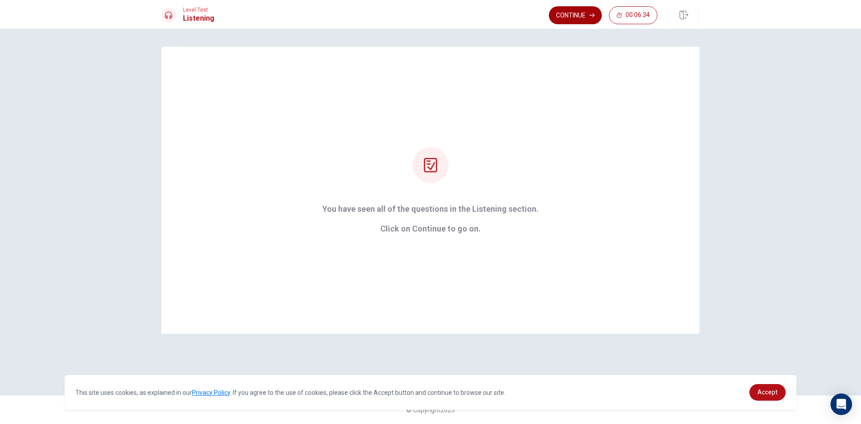
click at [580, 7] on div "Continue 00:06:34" at bounding box center [624, 15] width 151 height 20
click at [579, 15] on button "Continue" at bounding box center [575, 15] width 53 height 18
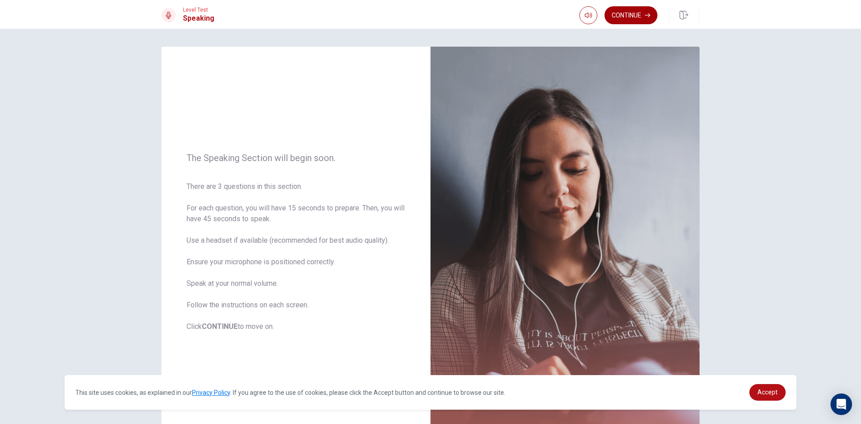
click at [633, 15] on button "Continue" at bounding box center [630, 15] width 53 height 18
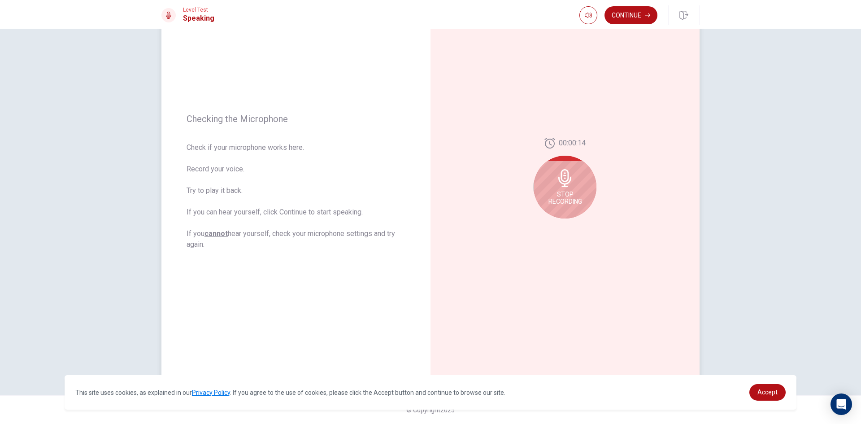
scroll to position [16, 0]
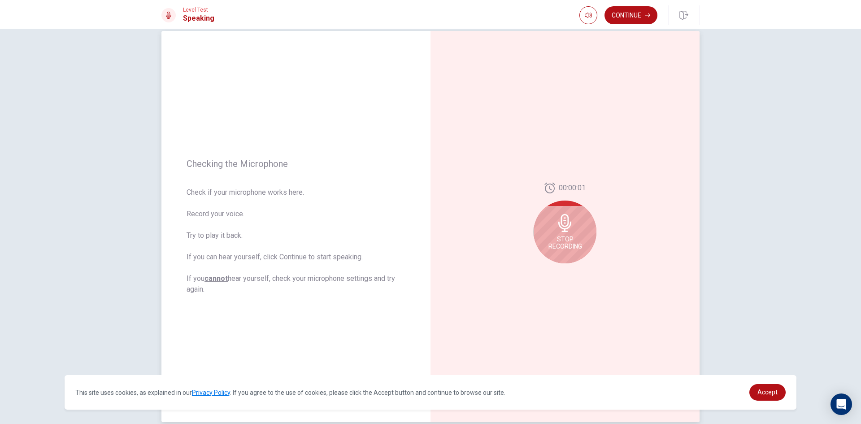
click at [571, 245] on span "Stop Recording" at bounding box center [565, 242] width 34 height 14
click at [568, 269] on button "Play Audio" at bounding box center [574, 270] width 13 height 13
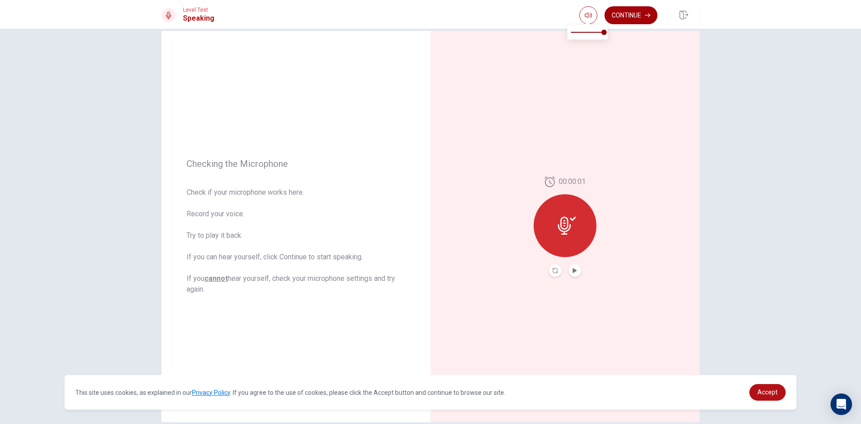
click at [611, 15] on button "Continue" at bounding box center [630, 15] width 53 height 18
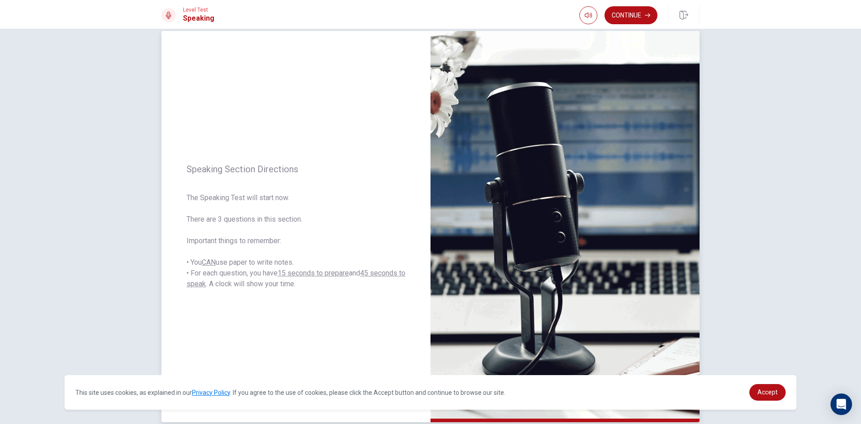
scroll to position [61, 0]
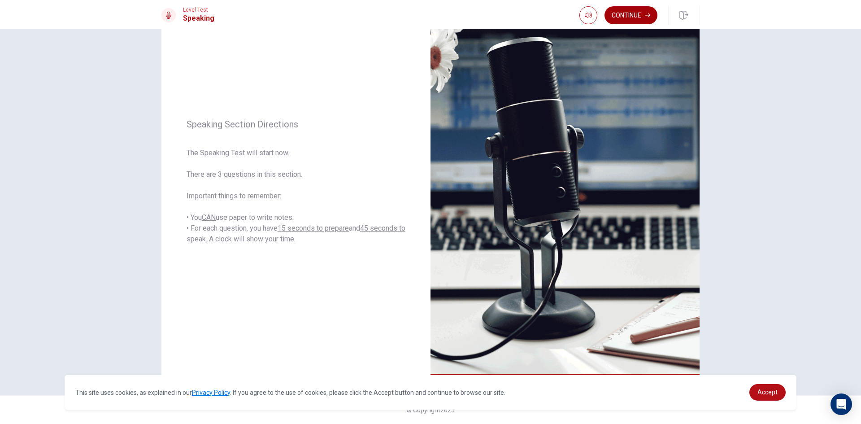
click at [628, 20] on button "Continue" at bounding box center [630, 15] width 53 height 18
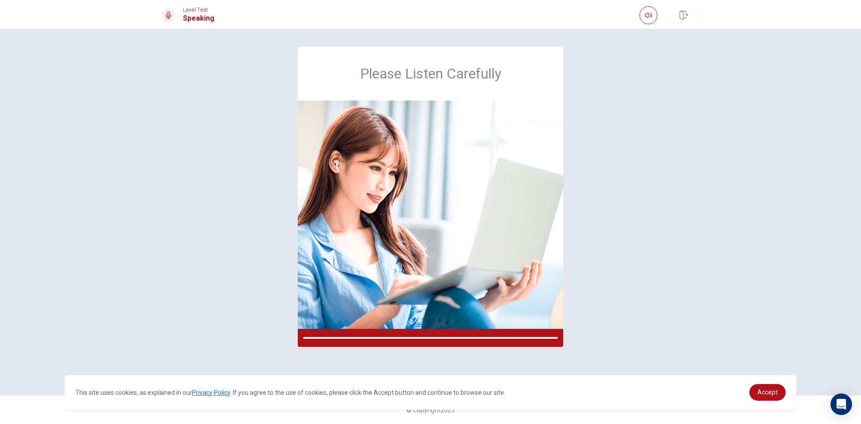
scroll to position [0, 0]
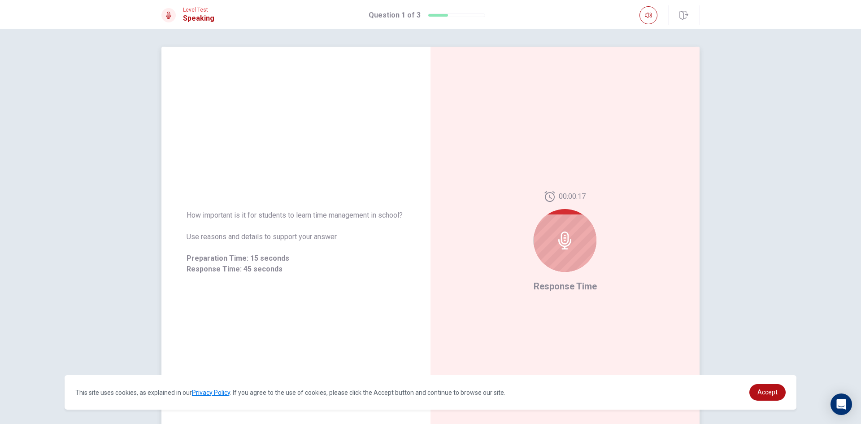
click at [555, 253] on div at bounding box center [564, 240] width 63 height 63
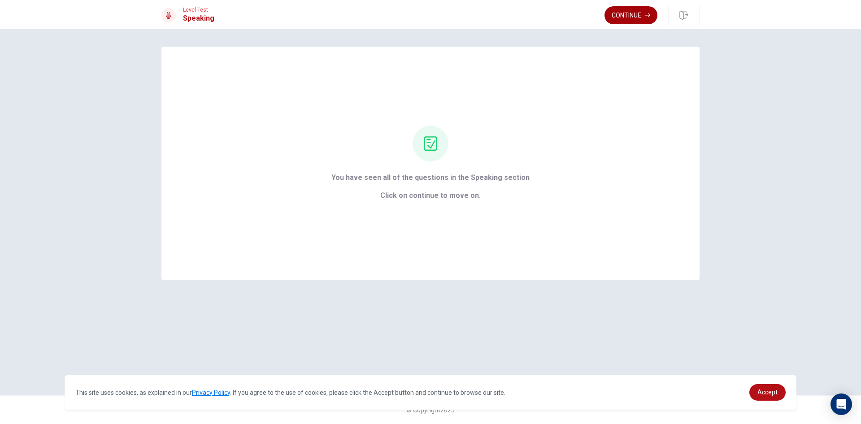
click at [637, 20] on button "Continue" at bounding box center [630, 15] width 53 height 18
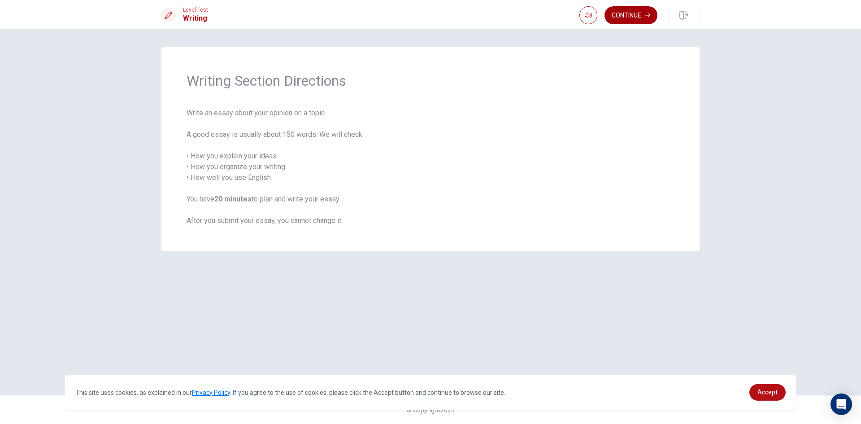
click at [616, 19] on button "Continue" at bounding box center [630, 15] width 53 height 18
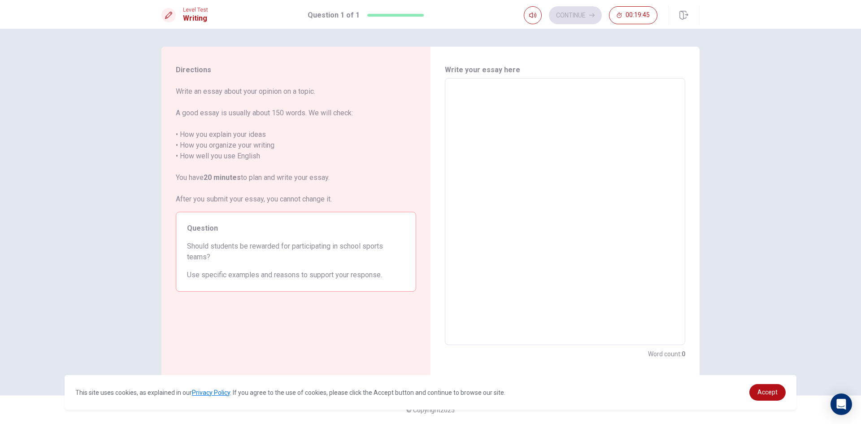
click at [459, 112] on textarea at bounding box center [565, 212] width 228 height 252
type textarea "S"
type textarea "x"
type textarea "St"
type textarea "x"
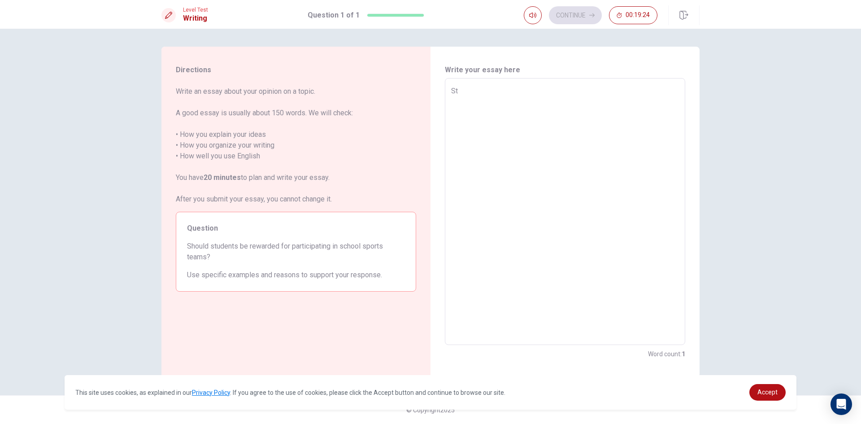
type textarea "Stu"
type textarea "x"
type textarea "Stud"
type textarea "x"
type textarea "Stude"
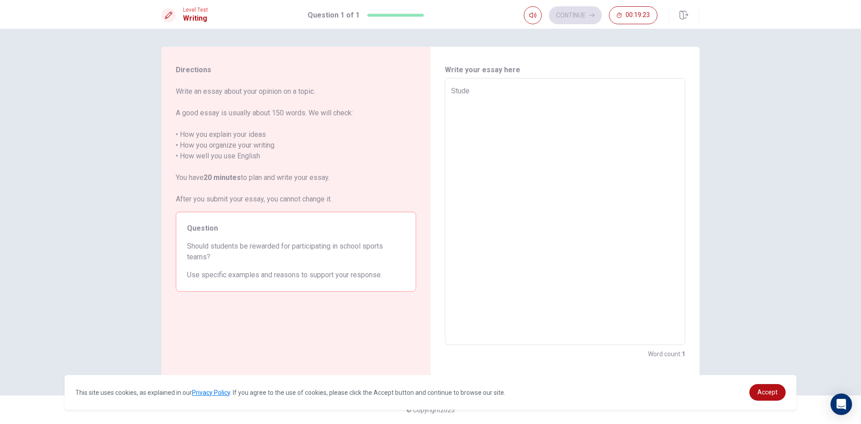
type textarea "x"
type textarea "Studen"
type textarea "x"
type textarea "Student"
type textarea "x"
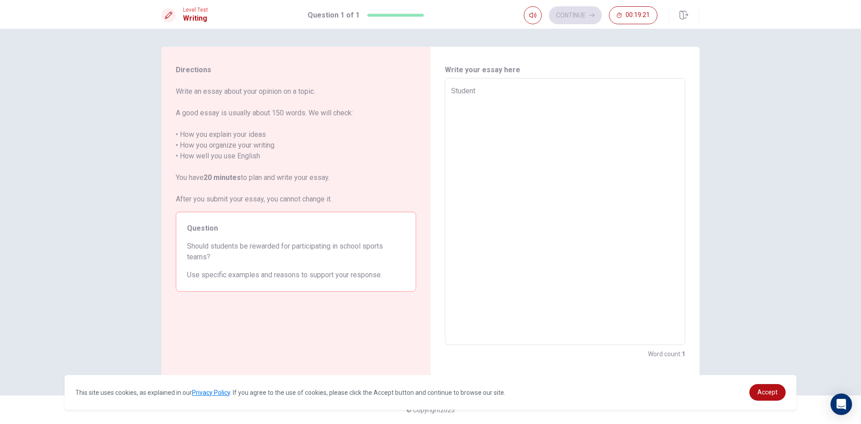
type textarea "Students"
type textarea "x"
type textarea "Students"
type textarea "x"
type textarea "Students s"
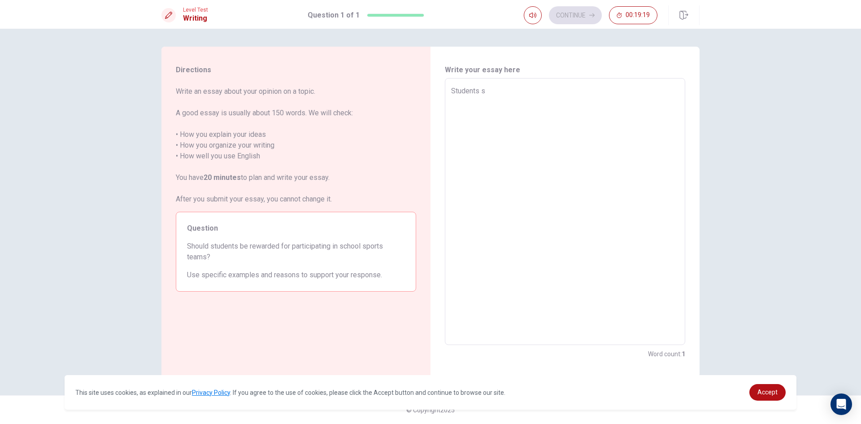
type textarea "x"
type textarea "Students sh"
type textarea "x"
type textarea "Students sho"
type textarea "x"
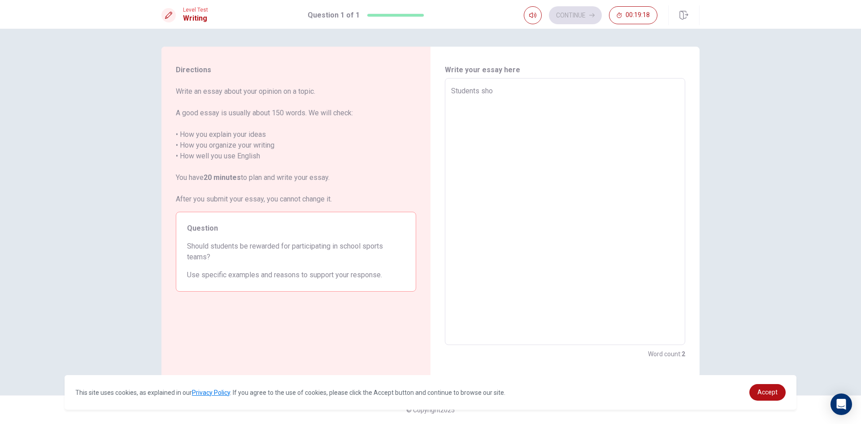
type textarea "Students shou"
type textarea "x"
type textarea "Students shouk"
type textarea "x"
type textarea "Students shoukd"
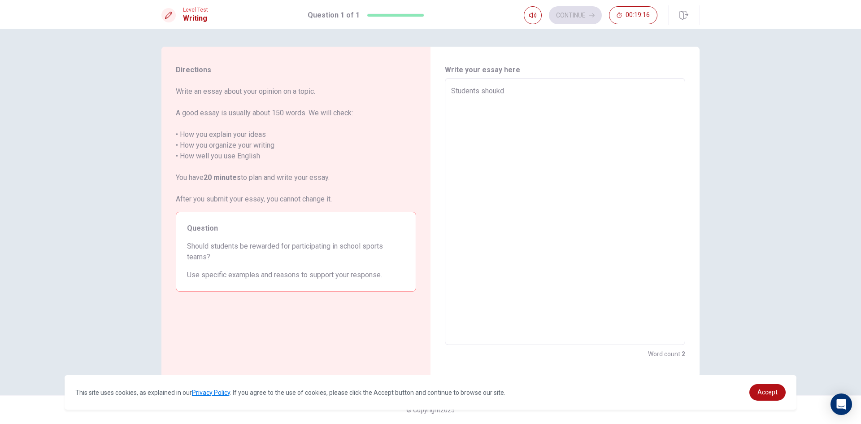
type textarea "x"
type textarea "Students shoukdb"
type textarea "x"
type textarea "Students shoukdbe"
type textarea "x"
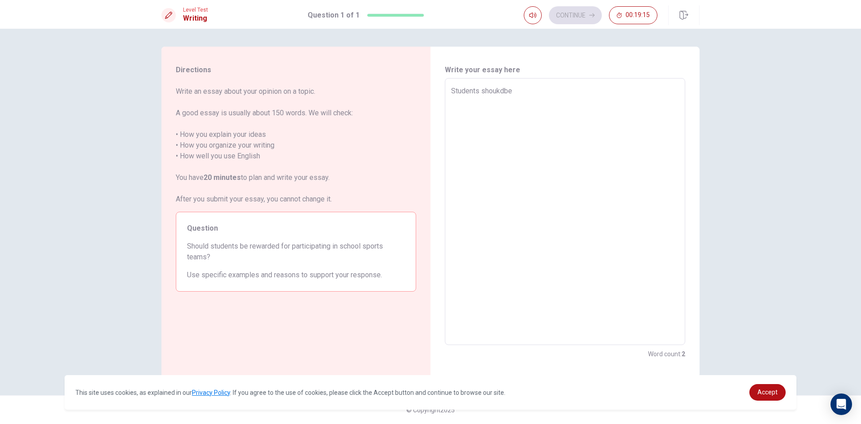
type textarea "Students shoukdbe"
type textarea "x"
type textarea "Students shoukdbe r"
type textarea "x"
type textarea "Students shoukdbe re"
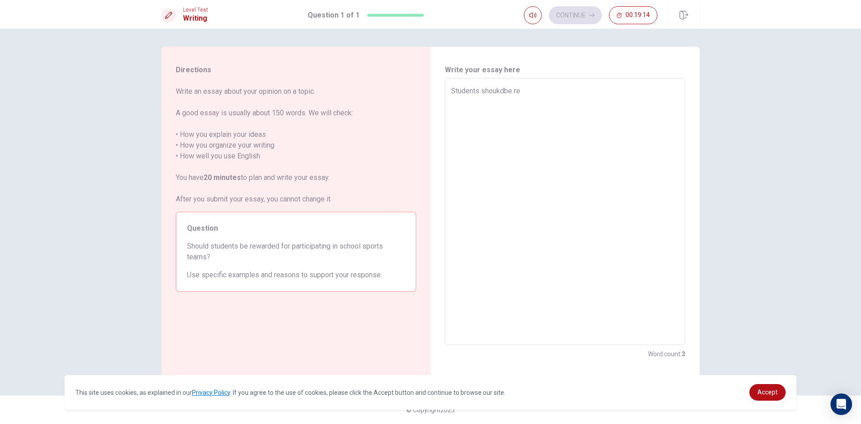
type textarea "x"
type textarea "Students shoukdbe rew"
type textarea "x"
type textarea "Students shoukdbe rewa"
type textarea "x"
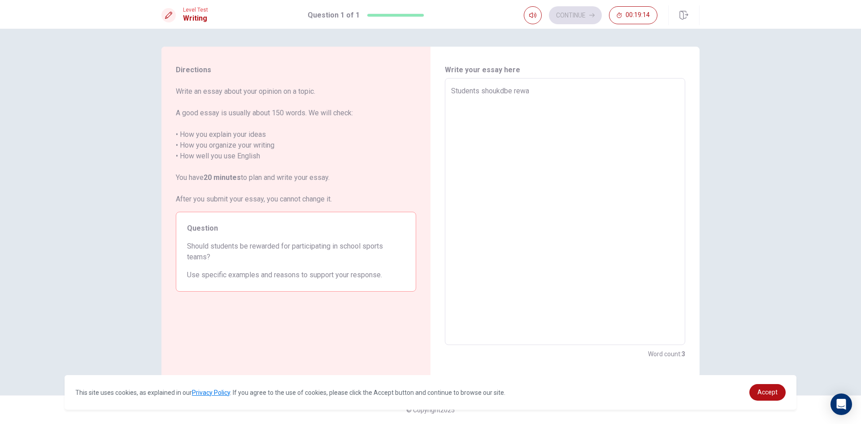
type textarea "Students shoukdbe rewar"
type textarea "x"
type textarea "Students shoukdbe reward"
type textarea "x"
type textarea "Students shoukdbe rewarde"
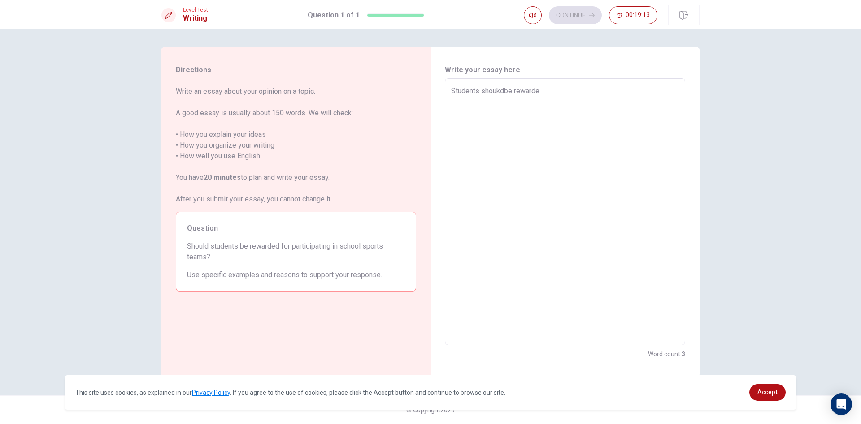
type textarea "x"
type textarea "Students shoukdbe rewarded"
type textarea "x"
type textarea "Students shoukdbe rewarded"
type textarea "x"
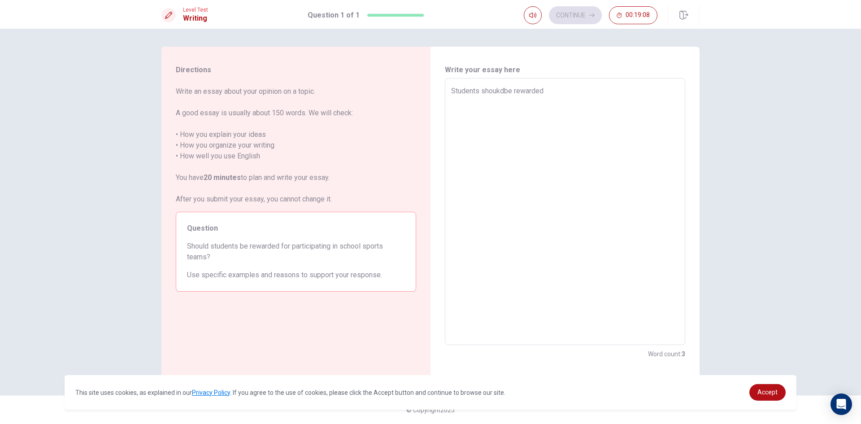
type textarea "Students shoukdbe rewarded f"
type textarea "x"
type textarea "Students shoukdbe rewarded fo"
type textarea "x"
type textarea "Students shoukdbe rewarded for"
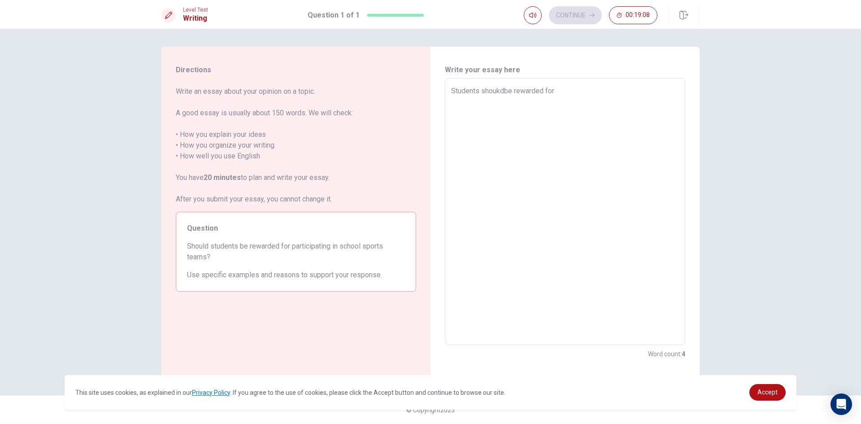
type textarea "x"
type textarea "Students shoukdbe rewarded for"
type textarea "x"
type textarea "Students shoukdbe rewarded for p"
type textarea "x"
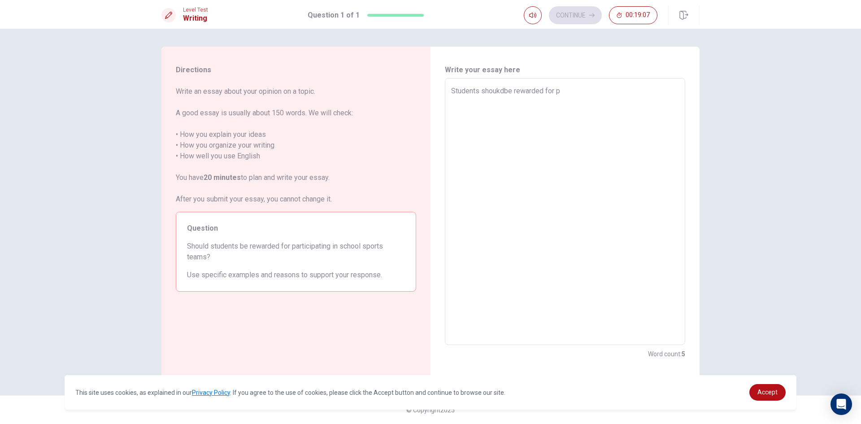
type textarea "Students shoukdbe rewarded for pa"
type textarea "x"
type textarea "Students shoukdbe rewarded for par"
type textarea "x"
type textarea "Students shoukdbe rewarded for part"
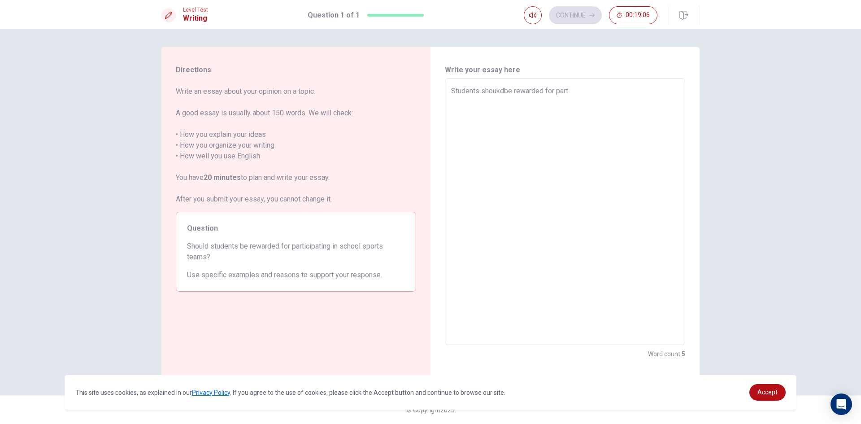
type textarea "x"
type textarea "Students shoukdbe rewarded for parti"
type textarea "x"
type textarea "Students shoukdbe rewarded for partic"
type textarea "x"
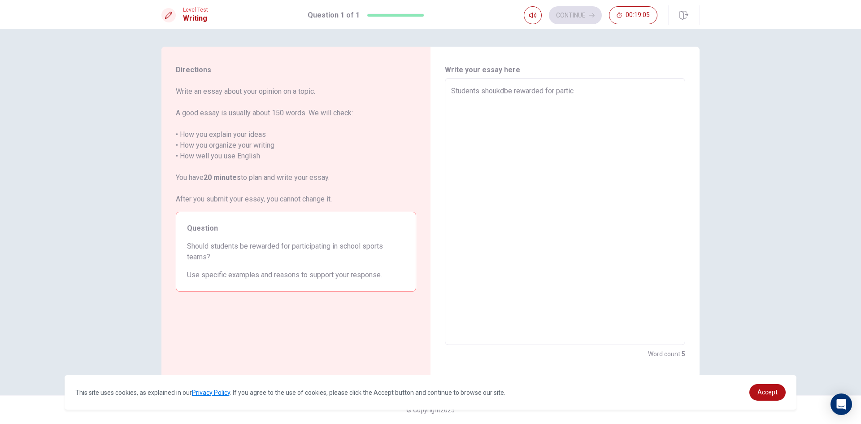
type textarea "Students shoukdbe rewarded for partici"
type textarea "x"
type textarea "Students shoukdbe rewarded for particip"
type textarea "x"
type textarea "Students shoukdbe rewarded for participa"
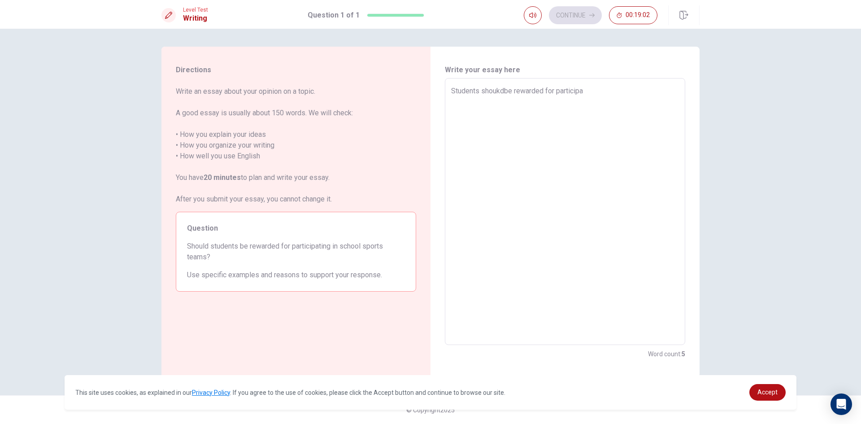
type textarea "x"
type textarea "Students shoukdbe rewarded for participat"
type textarea "x"
type textarea "Students shoukdbe rewarded for participati"
type textarea "x"
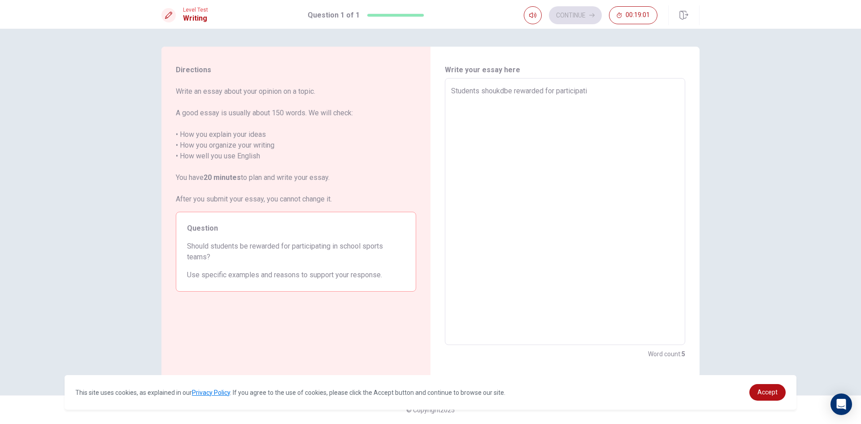
type textarea "Students shoukdbe rewarded for participatin"
type textarea "x"
type textarea "Students shoukdbe rewarded for participatinf"
type textarea "x"
type textarea "Students shoukdbe rewarded for participatin"
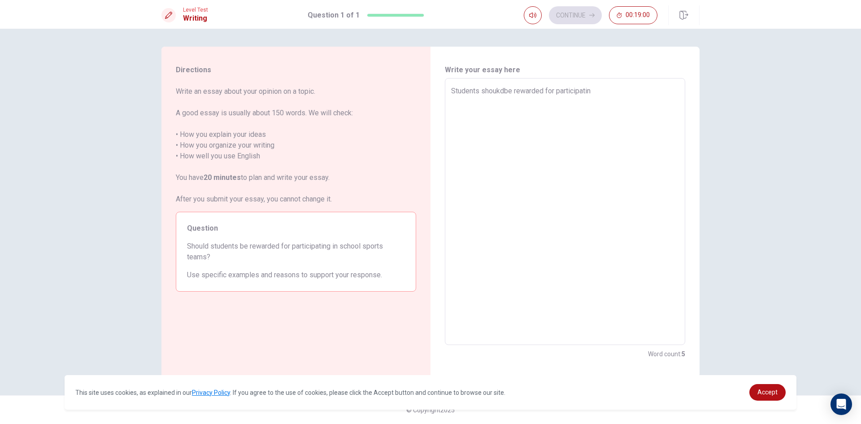
type textarea "x"
type textarea "Students shoukdbe rewarded for participating"
type textarea "x"
type textarea "Students shoukdbe rewarded for participating"
type textarea "x"
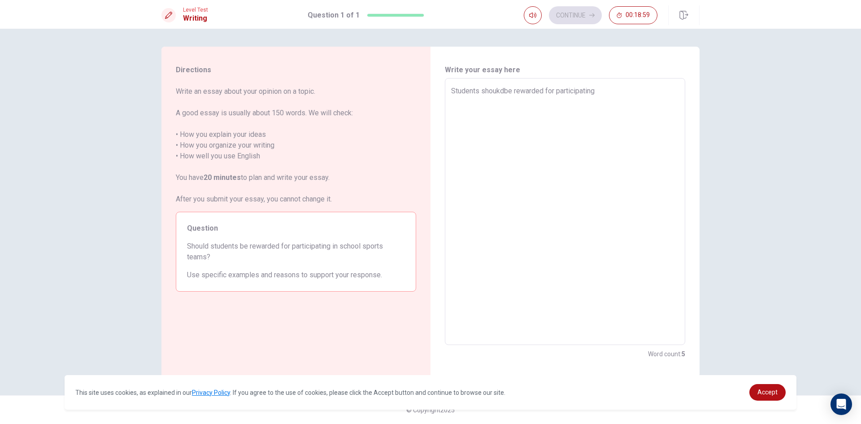
type textarea "Students shoukdbe rewarded for participating g"
type textarea "x"
type textarea "Students shoukdbe rewarded for participating"
type textarea "x"
type textarea "Students shoukdbe rewarded for participating i"
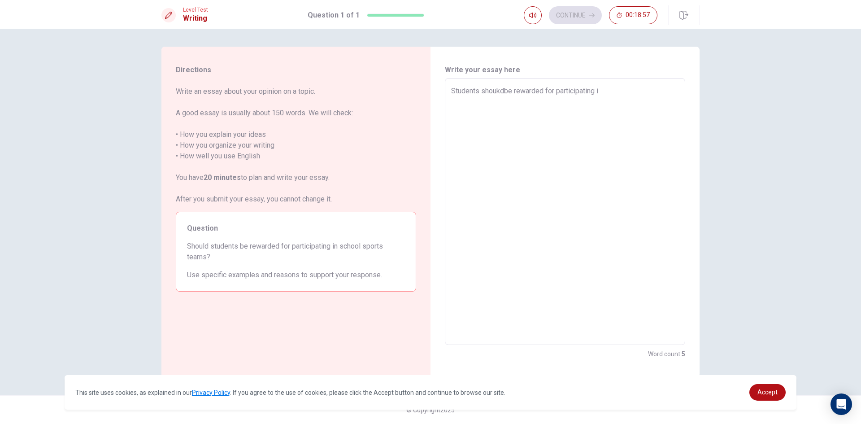
type textarea "x"
type textarea "Students shoukdbe rewarded for participating in"
type textarea "x"
type textarea "Students shoukdbe rewarded for participating in"
type textarea "x"
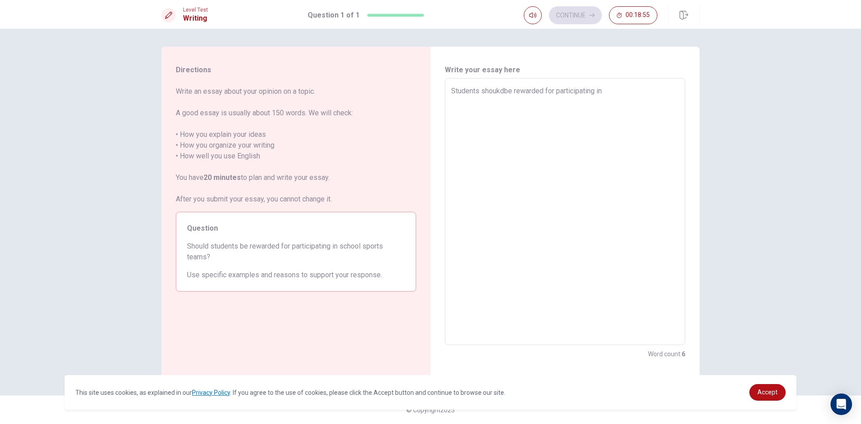
type textarea "Students shoukdbe rewarded for participating in s"
type textarea "x"
type textarea "Students shoukdbe rewarded for participating in sc"
type textarea "x"
type textarea "Students shoukdbe rewarded for participating in sco"
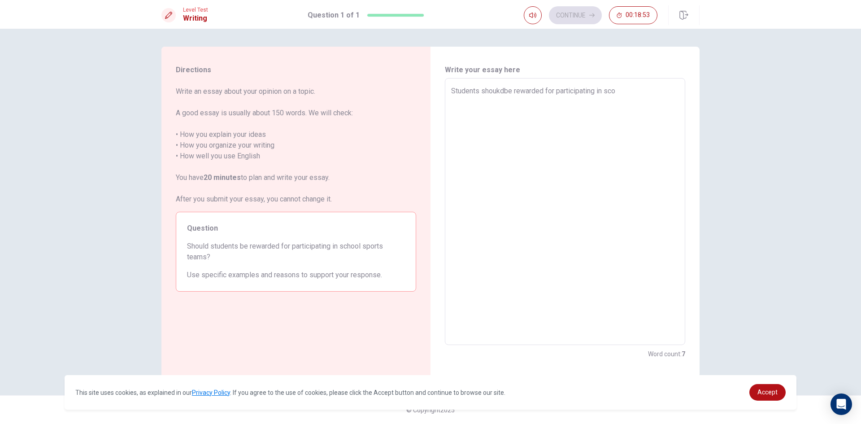
type textarea "x"
type textarea "Students shoukdbe rewarded for participating in scoo"
type textarea "x"
type textarea "Students shoukdbe rewarded for participating in scool"
type textarea "x"
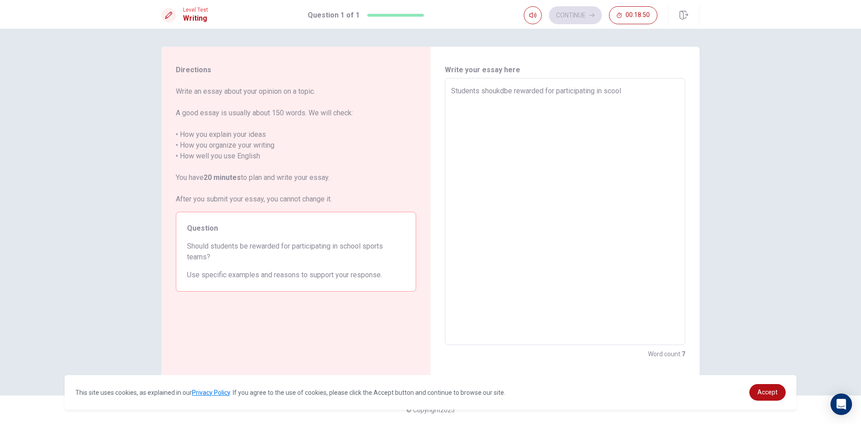
type textarea "Students shoukdbe rewarded for participating in scoo"
type textarea "x"
type textarea "Students shoukdbe rewarded for participating in sco"
type textarea "x"
type textarea "Students shoukdbe rewarded for participating in sc"
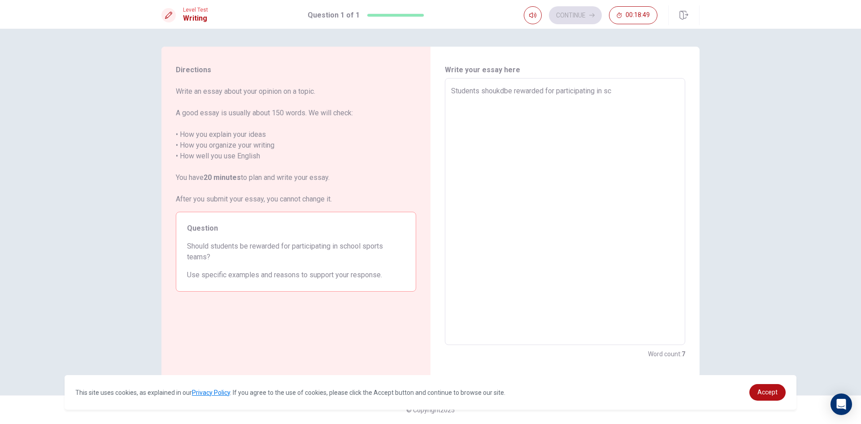
type textarea "x"
type textarea "Students shoukdbe rewarded for participating in sch"
type textarea "x"
type textarea "Students shoukdbe rewarded for participating in scho"
type textarea "x"
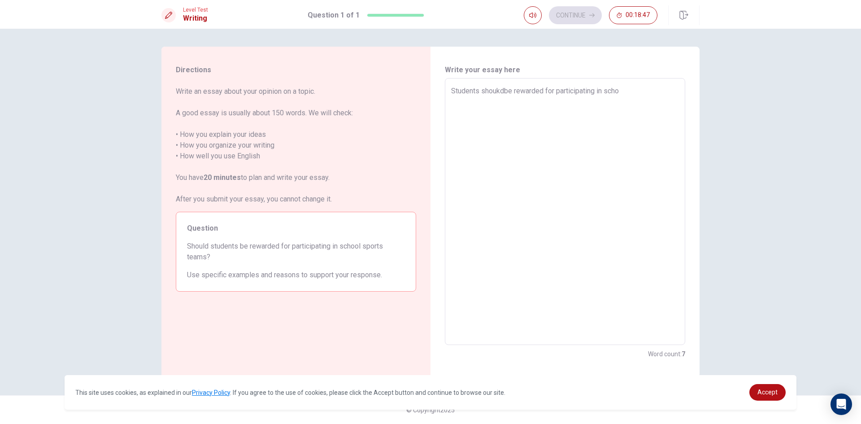
type textarea "Students shoukdbe rewarded for participating in schoo"
type textarea "x"
type textarea "Students shoukdbe rewarded for participating in school"
type textarea "x"
type textarea "Students shoukdbe rewarded for participating in schools"
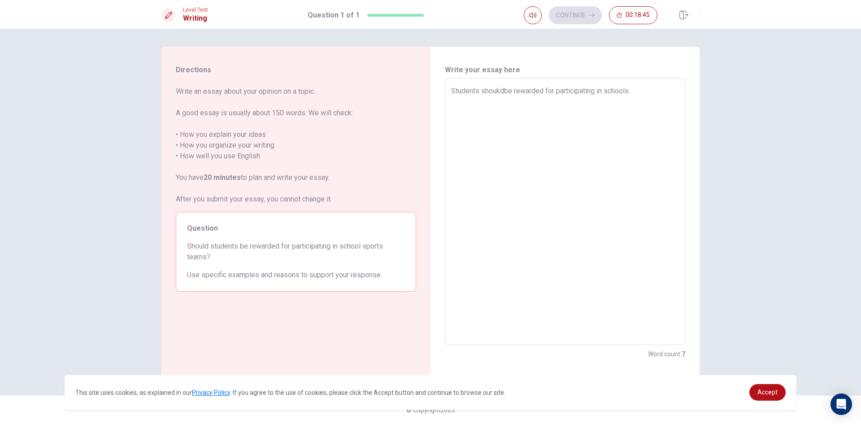
type textarea "x"
type textarea "Students shoukdbe rewarded for participating in schoolsp"
type textarea "x"
type textarea "Students shoukdbe rewarded for participating in schoolspo"
type textarea "x"
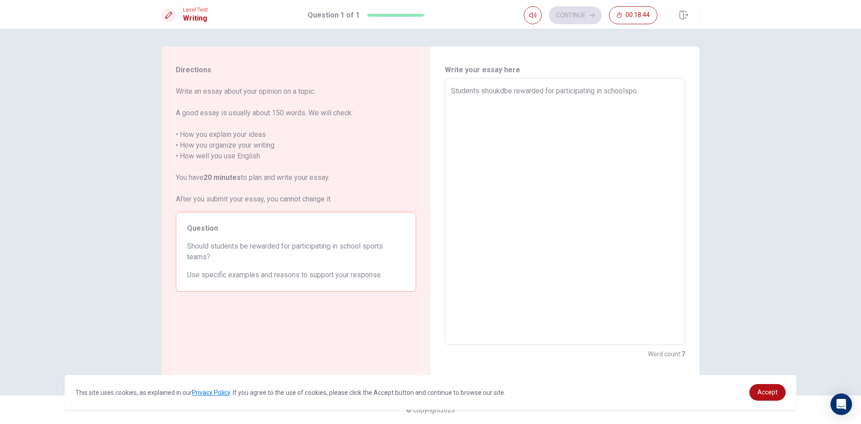
type textarea "Students shoukdbe rewarded for participating in schoolspor"
type textarea "x"
type textarea "Students shoukdbe rewarded for participating in schoolsport"
type textarea "x"
type textarea "Students shoukdbe rewarded for participating in schoolsports"
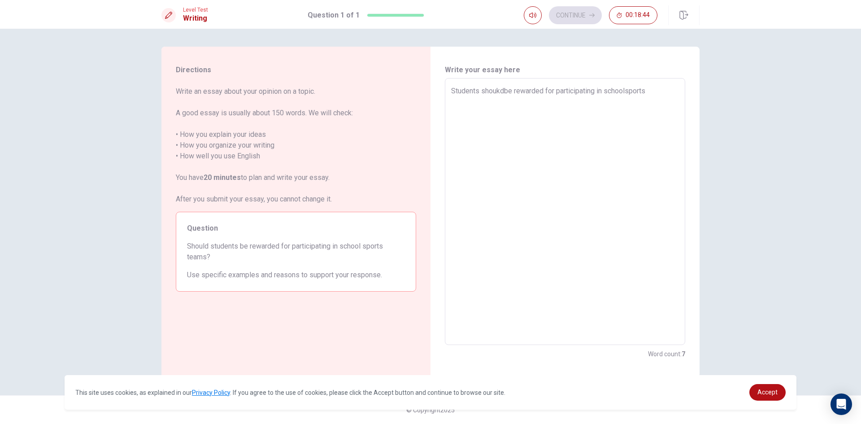
type textarea "x"
type textarea "Students shoukdbe rewarded for participating in schoolsports"
type textarea "x"
type textarea "Students shoukdbe rewarded for participating in schoolsports t"
type textarea "x"
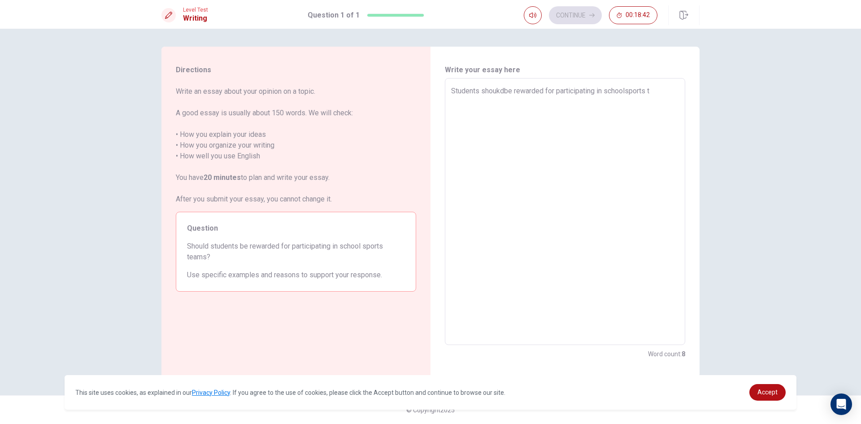
type textarea "Students shoukdbe rewarded for participating in schoolsports te"
type textarea "x"
type textarea "Students shoukdbe rewarded for participating in schoolsports tea"
type textarea "x"
type textarea "Students shoukdbe rewarded for participating in schoolsports team"
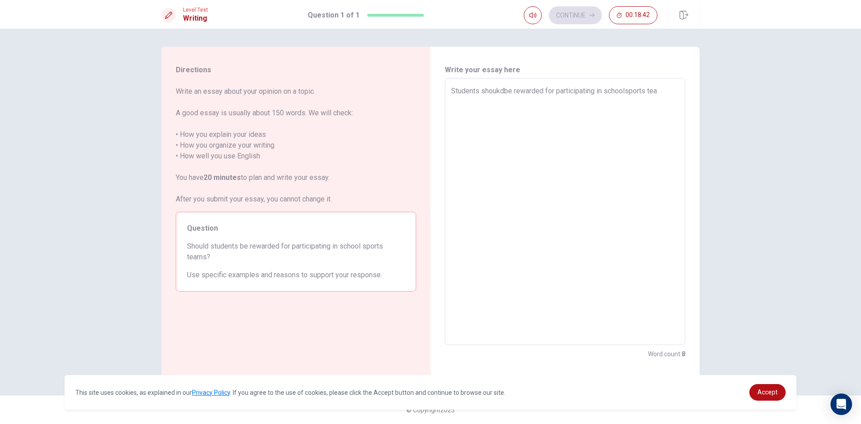
type textarea "x"
type textarea "Students shoukdbe rewarded for participating in schoolsports teams"
type textarea "x"
type textarea "Students shoukdbe rewarded for participating in schoolsports teams"
type textarea "x"
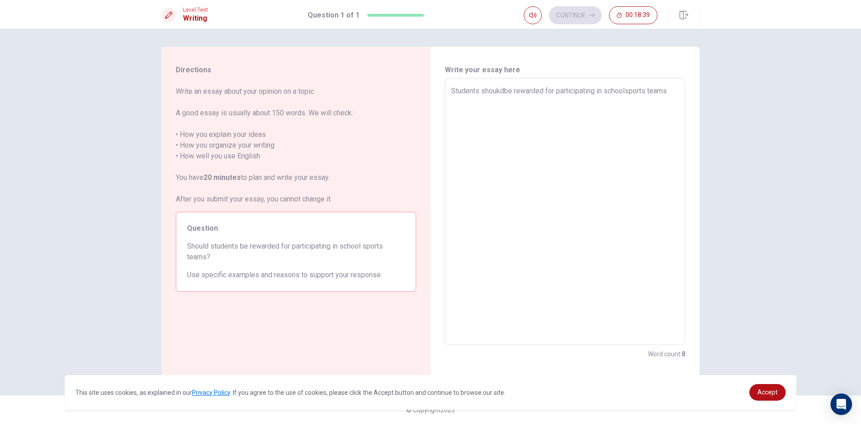
type textarea "Students shoukdbe rewarded for participating in schoolsports teams"
type textarea "x"
type textarea "Students shoukdbe rewarded for participating in schoolsports teams,"
type textarea "x"
type textarea "Students shoukdbe rewarded for participating in schoolsports teams,"
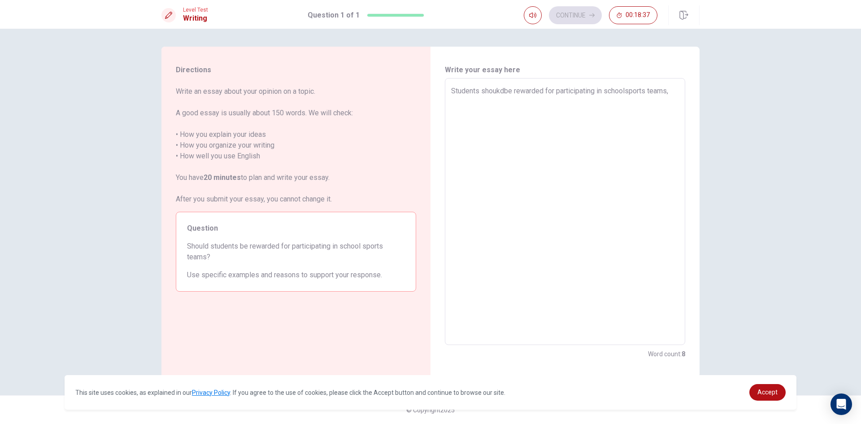
type textarea "x"
type textarea "Students shoukdbe rewarded for participating in schoolsports teams, b"
type textarea "x"
type textarea "Students shoukdbe rewarded for participating in schoolsports teams, be"
type textarea "x"
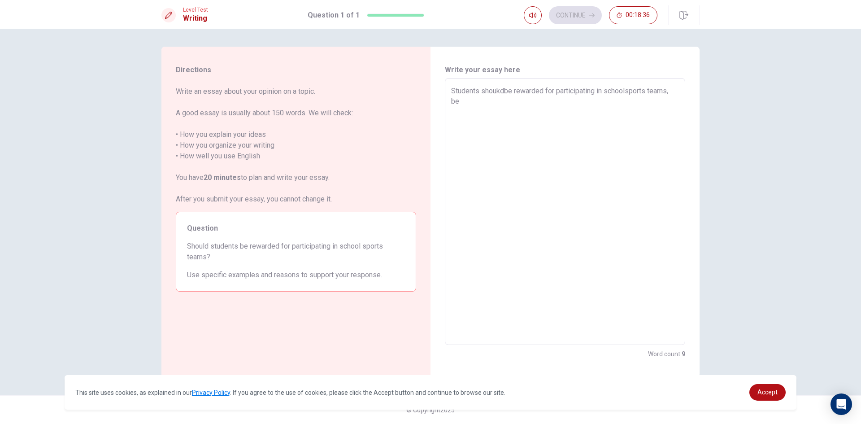
type textarea "Students shoukdbe rewarded for participating in schoolsports teams, bec"
type textarea "x"
type textarea "Students shoukdbe rewarded for participating in schoolsports teams, beca"
type textarea "x"
type textarea "Students shoukdbe rewarded for participating in schoolsports teams, becau"
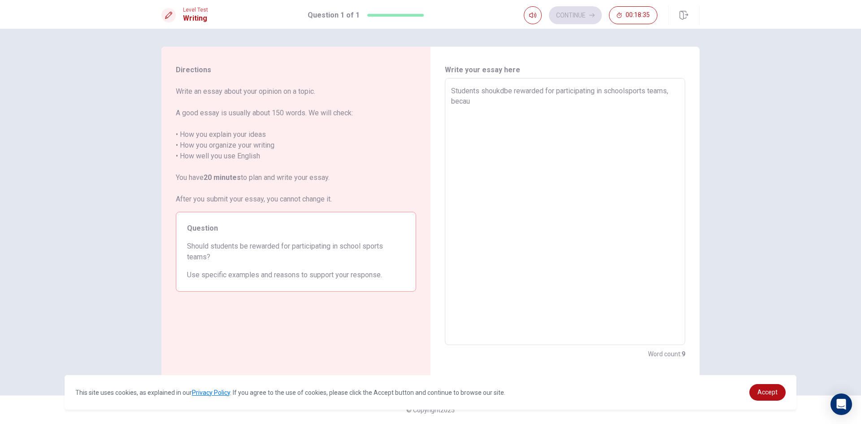
type textarea "x"
type textarea "Students shoukdbe rewarded for participating in schoolsports teams, becaus"
type textarea "x"
type textarea "Students shoukdbe rewarded for participating in schoolsports teams, because"
type textarea "x"
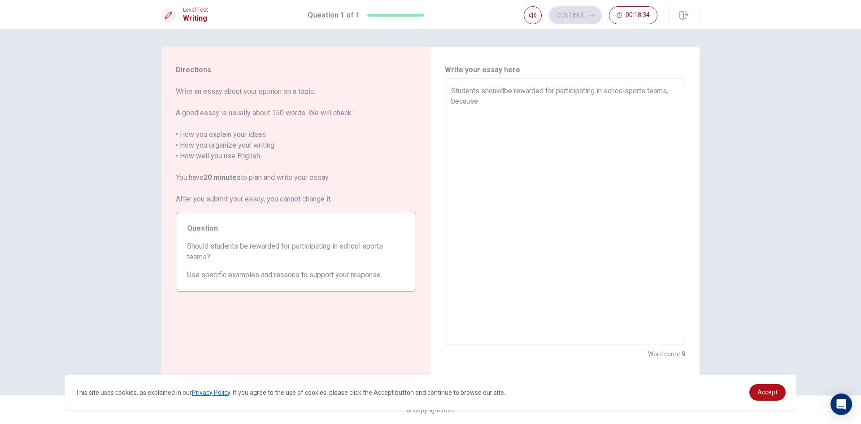
type textarea "Students shoukdbe rewarded for participating in schoolsports teams, because"
type textarea "x"
type textarea "Students shoukdbe rewarded for participating in schoolsports teams, because w"
type textarea "x"
type textarea "Students shoukdbe rewarded for participating in schoolsports teams, because wh"
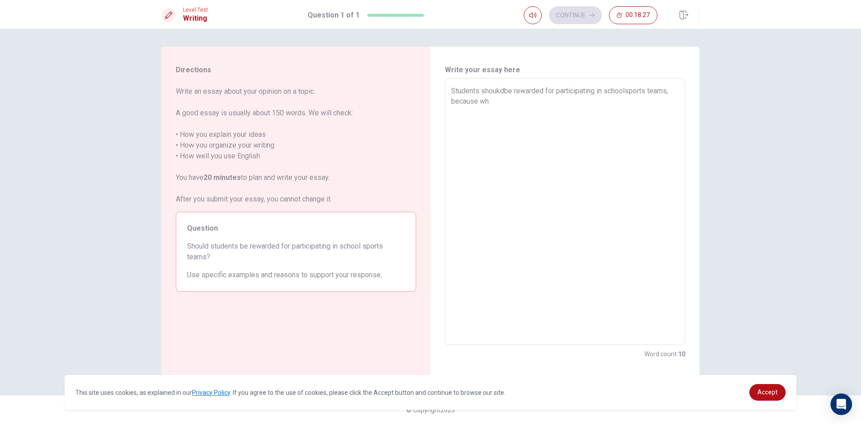
type textarea "x"
type textarea "Students shoukdbe rewarded for participating in schoolsports teams, because whe"
type textarea "x"
type textarea "Students shoukdbe rewarded for participating in schoolsports teams, because when"
type textarea "x"
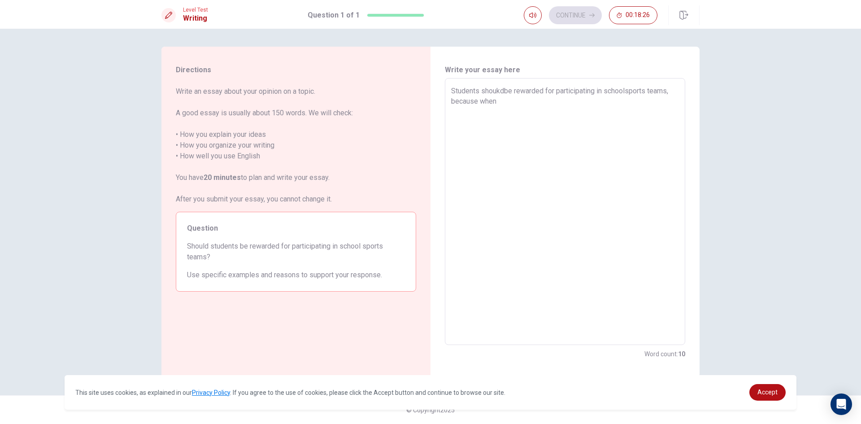
type textarea "Students shoukdbe rewarded for participating in schoolsports teams, because when"
type textarea "x"
type textarea "Students shoukdbe rewarded for participating in schoolsports teams, because whe…"
type textarea "x"
type textarea "Students shoukdbe rewarded for participating in schoolsports teams, because whe…"
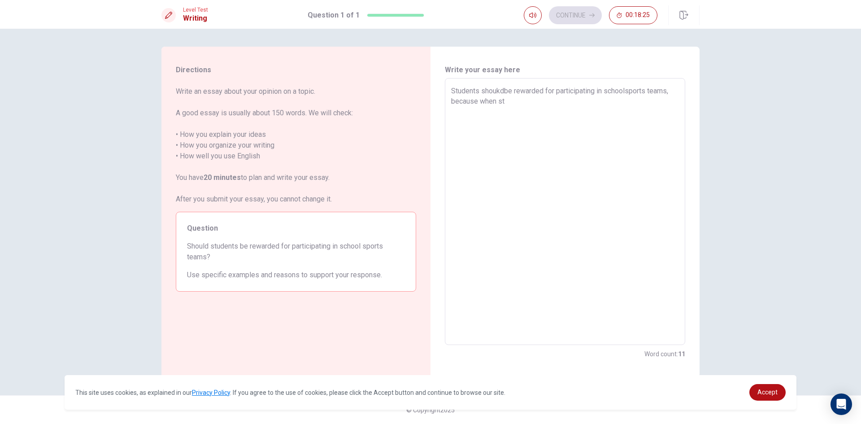
type textarea "x"
type textarea "Students shoukdbe rewarded for participating in schoolsports teams, because whe…"
type textarea "x"
type textarea "Students shoukdbe rewarded for participating in schoolsports teams, because whe…"
type textarea "x"
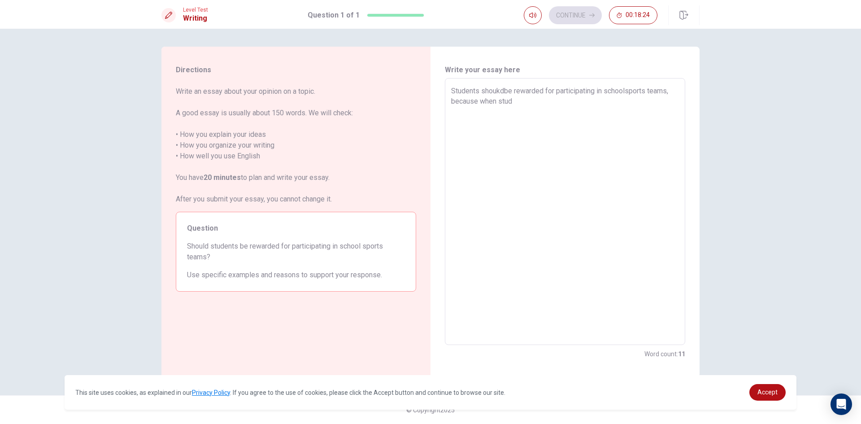
type textarea "Students shoukdbe rewarded for participating in schoolsports teams, because whe…"
type textarea "x"
type textarea "Students shoukdbe rewarded for participating in schoolsports teams, because whe…"
type textarea "x"
type textarea "Students shoukdbe rewarded for participating in schoolsports teams, because whe…"
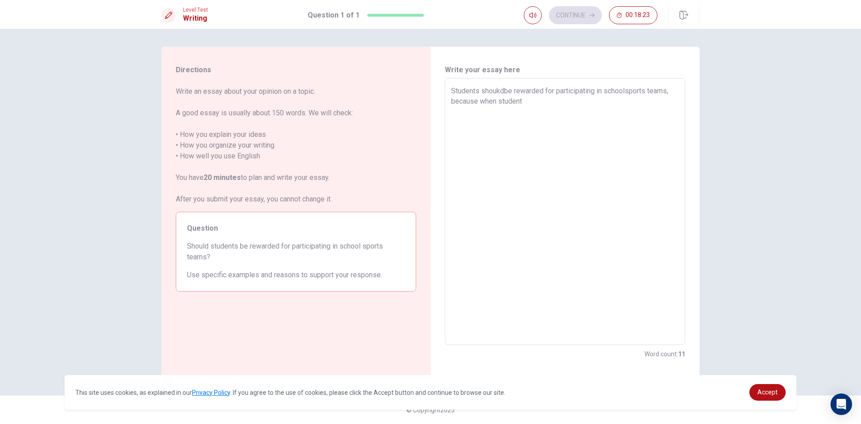
type textarea "x"
click at [503, 92] on textarea "Students shoukdbe rewarded for participating in schoolsports teams, because whe…" at bounding box center [565, 212] width 228 height 252
click at [532, 116] on textarea "Students should be rewarded for participating in schoolsports teams, because wh…" at bounding box center [565, 212] width 228 height 252
click at [550, 111] on textarea "Students should be rewarded for participating in schoolsports teams, because wh…" at bounding box center [565, 212] width 228 height 252
click at [554, 112] on textarea "Students should be rewarded for participating in schoolsports teams, because wh…" at bounding box center [565, 212] width 228 height 252
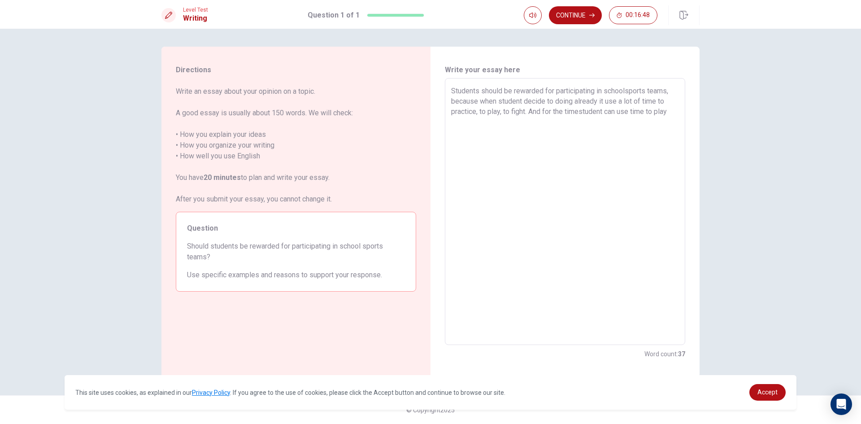
click at [580, 112] on textarea "Students should be rewarded for participating in schoolsports teams, because wh…" at bounding box center [565, 212] width 228 height 252
click at [679, 115] on div "Students should be rewarded for participating in schoolsports teams, because wh…" at bounding box center [565, 211] width 240 height 267
click at [672, 114] on textarea "Students should be rewarded for participating in schoolsports teams, because wh…" at bounding box center [565, 212] width 228 height 252
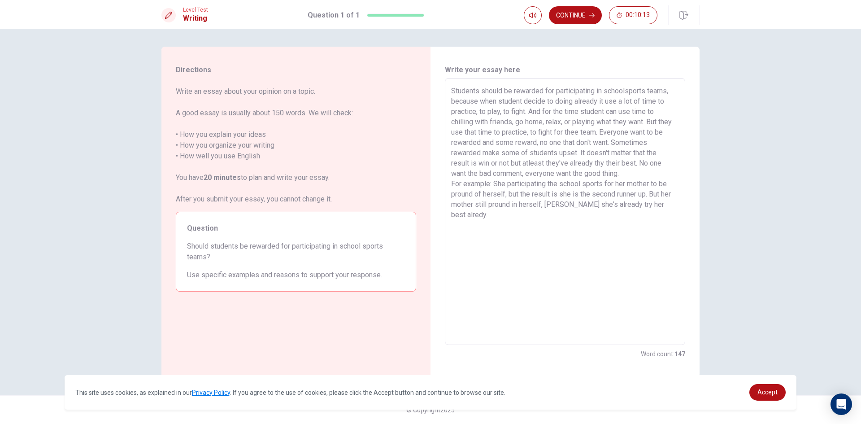
click at [539, 91] on textarea "Students should be rewarded for participating in schoolsports teams, because wh…" at bounding box center [565, 212] width 228 height 252
click at [510, 84] on div "Students should be rewarded for participating in schoolsports teams, because wh…" at bounding box center [565, 211] width 240 height 267
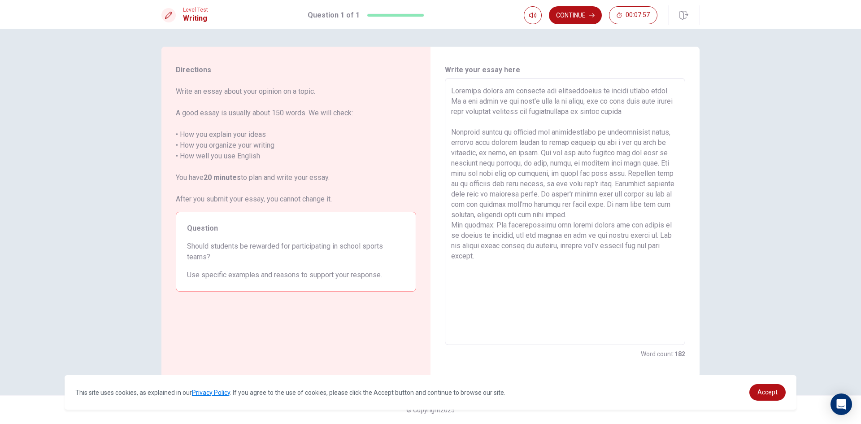
click at [471, 278] on textarea at bounding box center [565, 212] width 228 height 252
click at [575, 15] on button "Continue" at bounding box center [575, 15] width 53 height 18
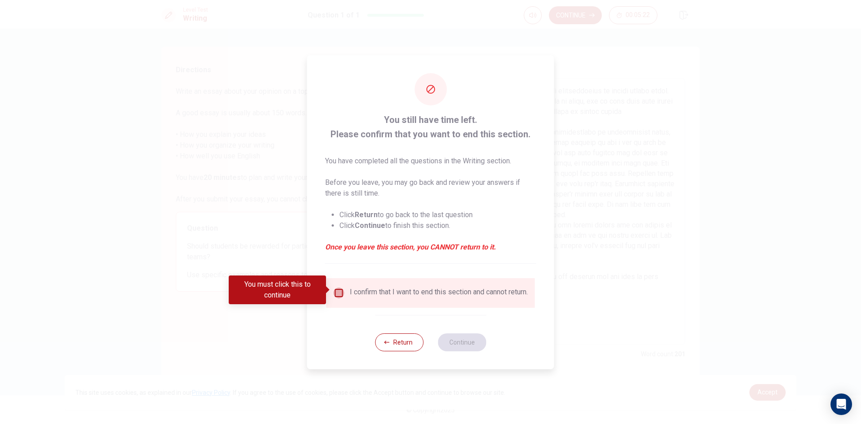
click at [341, 293] on input "You must click this to continue" at bounding box center [338, 292] width 11 height 11
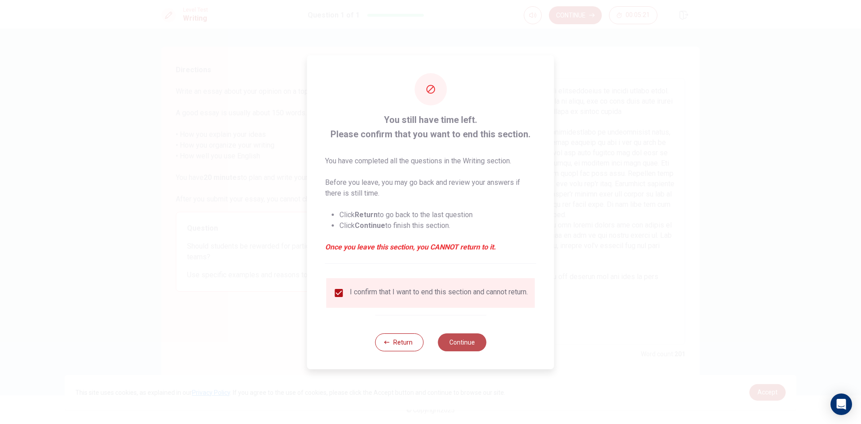
click at [457, 341] on button "Continue" at bounding box center [461, 342] width 48 height 18
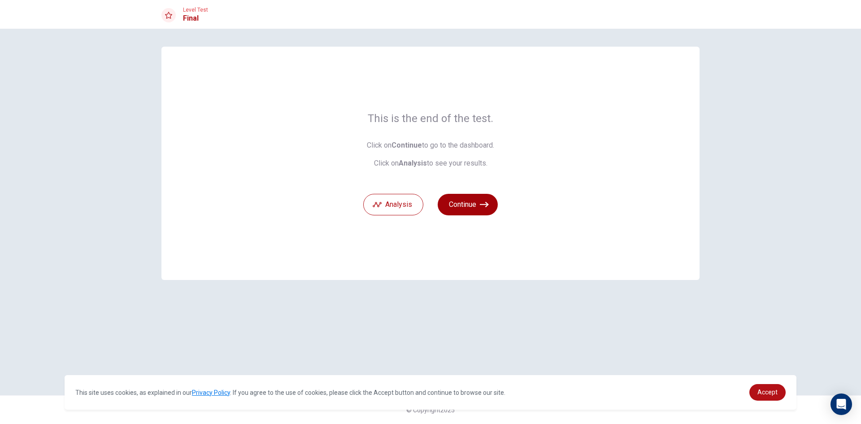
click at [483, 208] on icon "button" at bounding box center [484, 204] width 9 height 9
